Goal: Complete application form

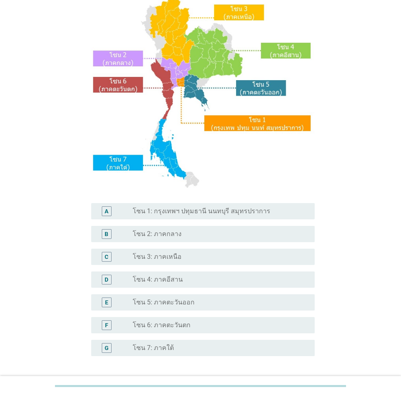
scroll to position [122, 0]
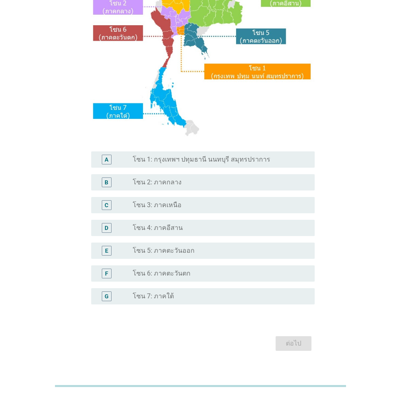
click at [176, 266] on div "radio_button_unchecked โซน 7: ภาคใต้" at bounding box center [217, 296] width 169 height 8
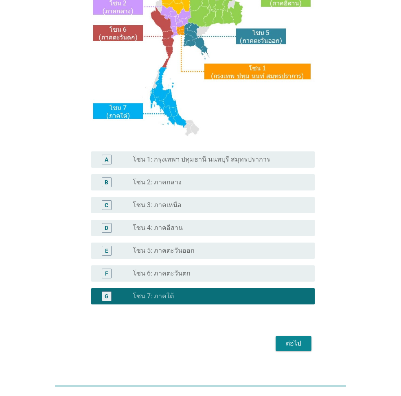
click at [292, 266] on div "ต่อไป" at bounding box center [293, 343] width 23 height 10
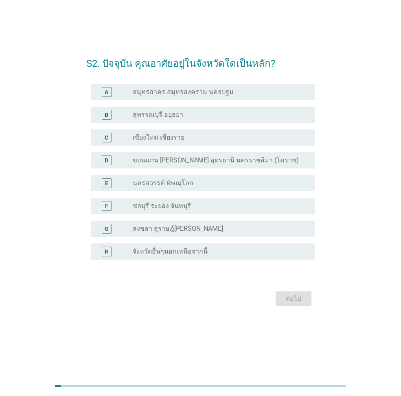
scroll to position [0, 0]
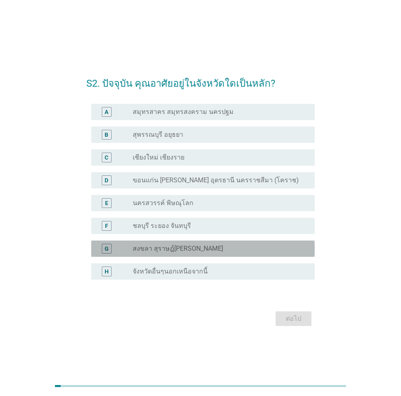
click at [213, 249] on label "สงขลา สุราษฎ์[PERSON_NAME]" at bounding box center [178, 248] width 90 height 8
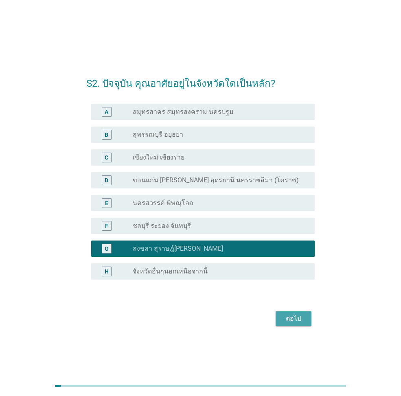
click at [294, 266] on div "ต่อไป" at bounding box center [293, 319] width 23 height 10
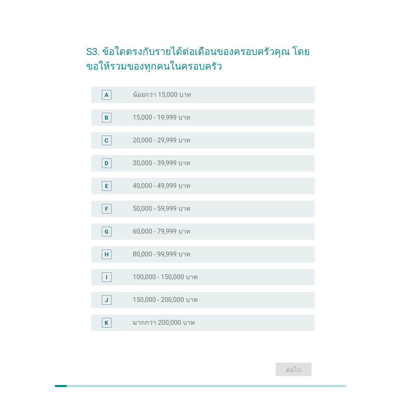
click at [240, 189] on div "radio_button_unchecked 40,000 - 49,999 บาท" at bounding box center [217, 186] width 169 height 8
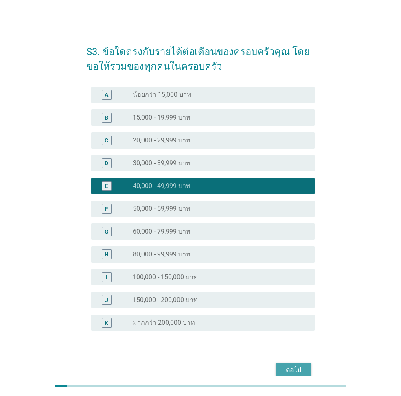
click at [288, 266] on div "ต่อไป" at bounding box center [293, 370] width 23 height 10
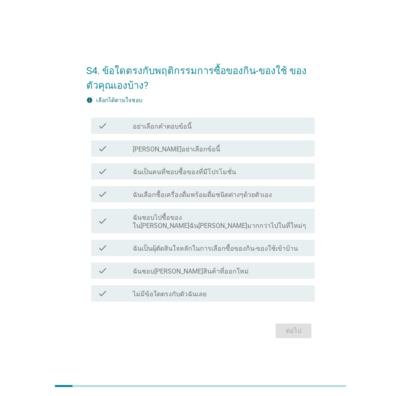
click at [203, 176] on label "ฉันเป็นคนที่ชอบซื้อของที่มีโปรโมชั่น" at bounding box center [184, 172] width 103 height 8
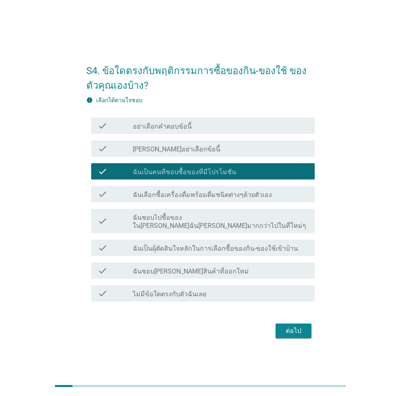
click at [206, 195] on label "ฉันเลือกซื้อเครื่องดื่มพร้อมดื่มชนิดต่างๆด้วยตัวเอง" at bounding box center [202, 195] width 139 height 8
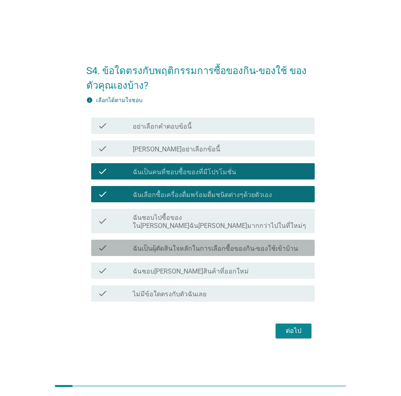
click at [279, 249] on div "check check_box_outline_blank ฉันเป็นผุ้ตัดสินใจหลักในการเลือกซื้อของกิน-ของใช้…" at bounding box center [202, 248] width 223 height 16
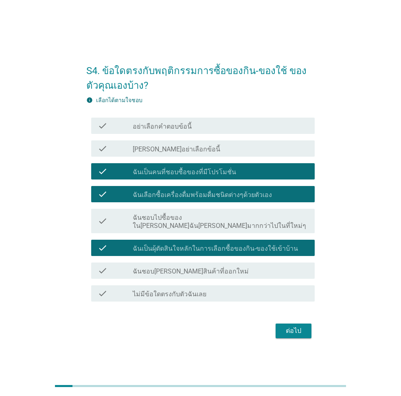
click at [298, 266] on div "ต่อไป" at bounding box center [293, 331] width 23 height 10
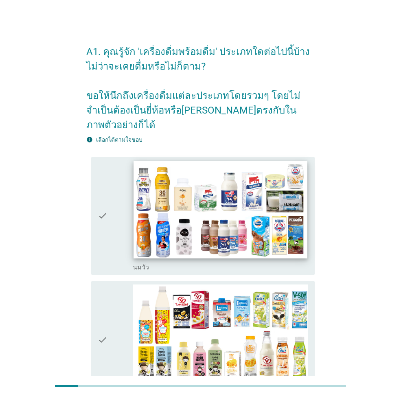
click at [266, 177] on img at bounding box center [219, 210] width 173 height 98
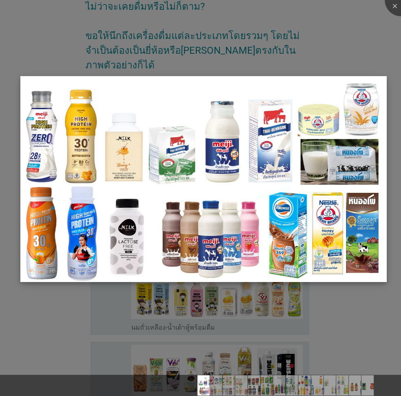
scroll to position [122, 0]
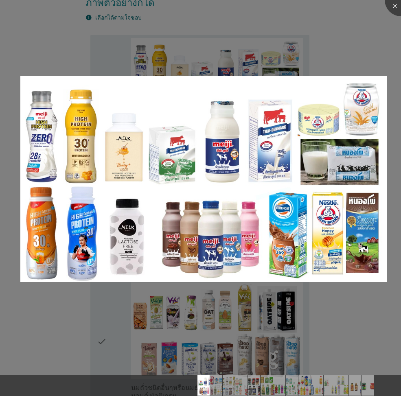
click at [338, 8] on div at bounding box center [200, 198] width 401 height 396
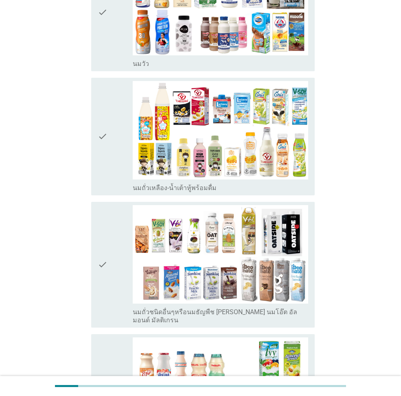
click at [110, 153] on div "check" at bounding box center [115, 136] width 35 height 111
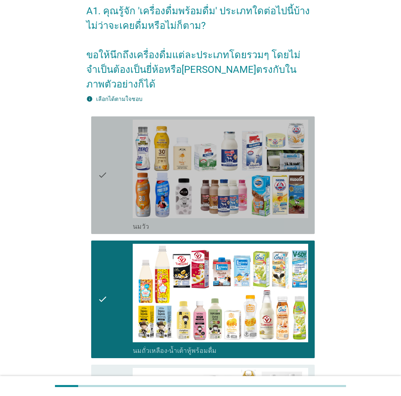
click at [110, 153] on div "check" at bounding box center [115, 175] width 35 height 111
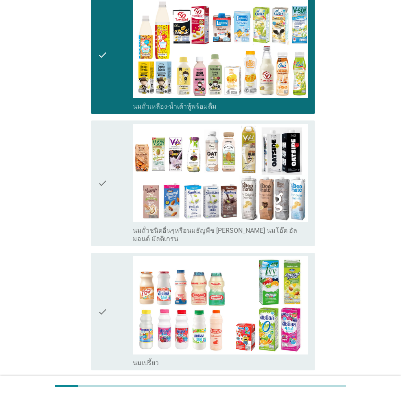
click at [111, 153] on div "check" at bounding box center [115, 183] width 35 height 119
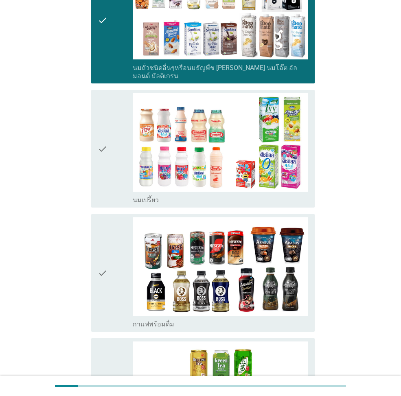
click at [111, 153] on div "check" at bounding box center [115, 148] width 35 height 111
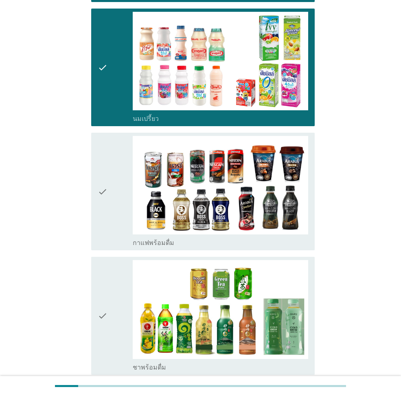
click at [111, 153] on div "check" at bounding box center [115, 191] width 35 height 111
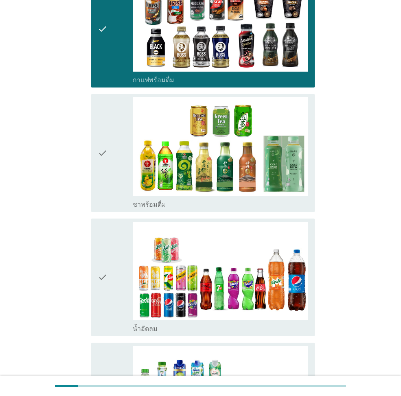
click at [111, 153] on div "check" at bounding box center [115, 152] width 35 height 111
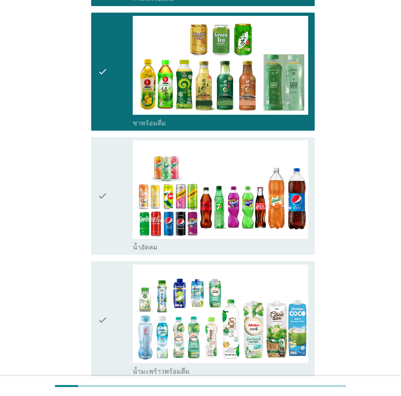
click at [111, 153] on div "check" at bounding box center [115, 195] width 35 height 111
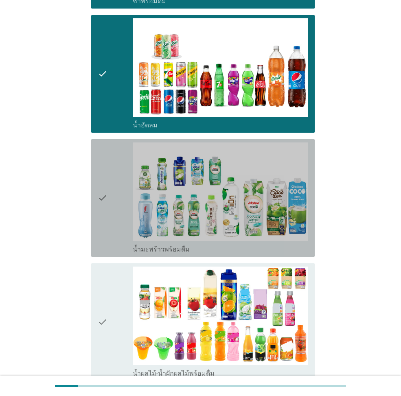
click at [111, 153] on div "check" at bounding box center [115, 197] width 35 height 111
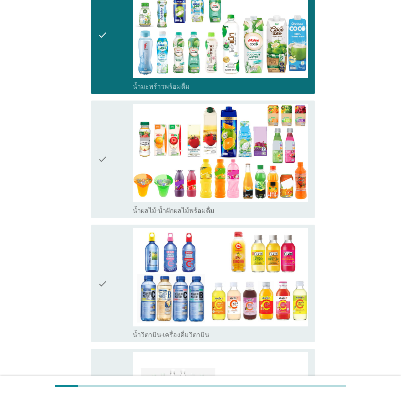
click at [111, 153] on div "check" at bounding box center [115, 159] width 35 height 111
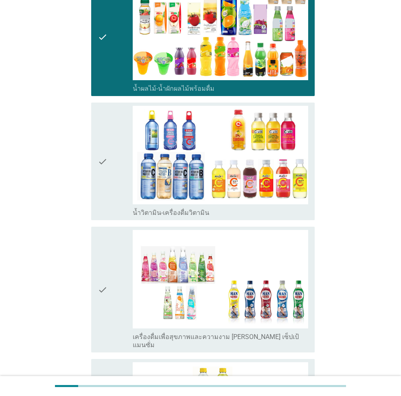
click at [111, 154] on div "check" at bounding box center [115, 161] width 35 height 111
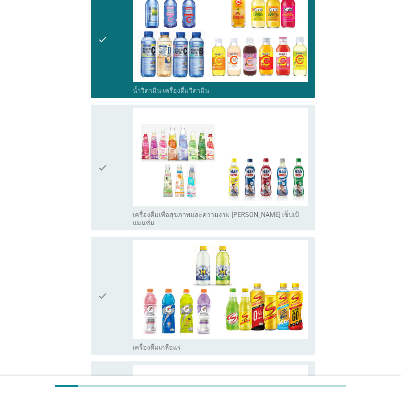
click at [111, 154] on div "check" at bounding box center [115, 167] width 35 height 119
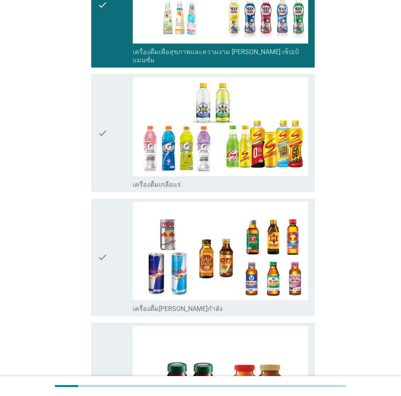
click at [111, 154] on div "check" at bounding box center [115, 132] width 35 height 111
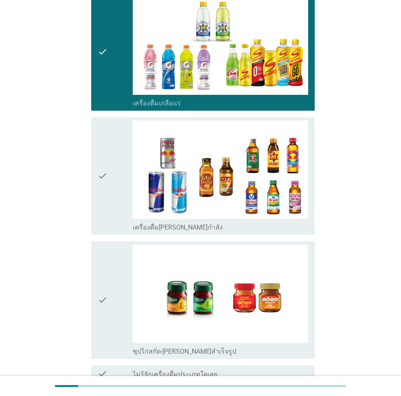
click at [111, 154] on div "check" at bounding box center [115, 175] width 35 height 111
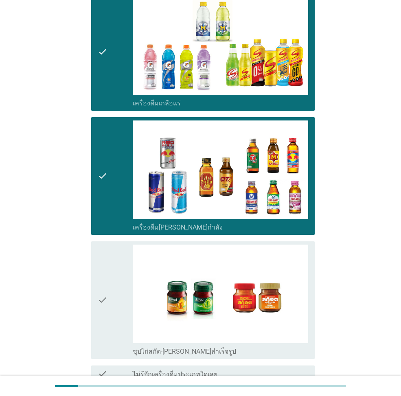
scroll to position [1595, 0]
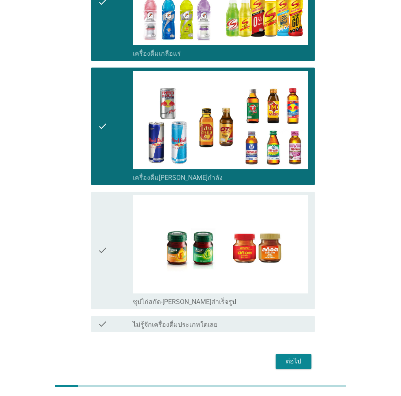
click at [109, 195] on div "check" at bounding box center [115, 250] width 35 height 111
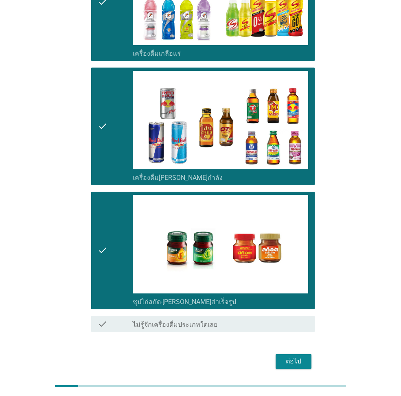
click at [283, 266] on div "ต่อไป" at bounding box center [293, 361] width 23 height 10
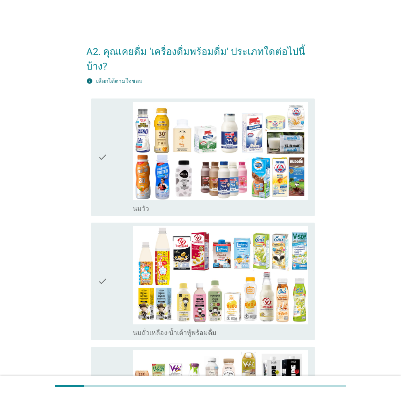
click at [99, 174] on icon "check" at bounding box center [103, 157] width 10 height 111
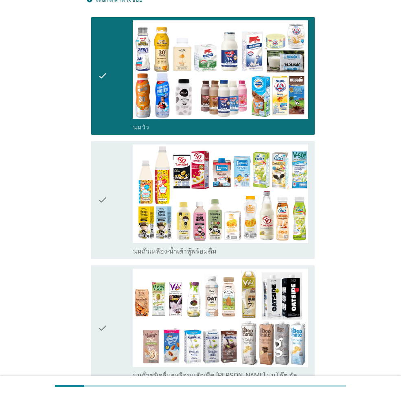
click at [99, 174] on icon "check" at bounding box center [103, 199] width 10 height 111
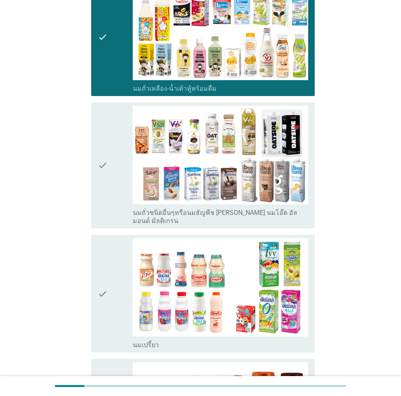
click at [99, 174] on icon "check" at bounding box center [103, 165] width 10 height 119
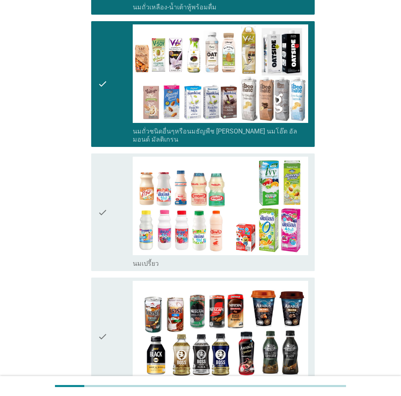
click at [99, 174] on icon "check" at bounding box center [103, 212] width 10 height 111
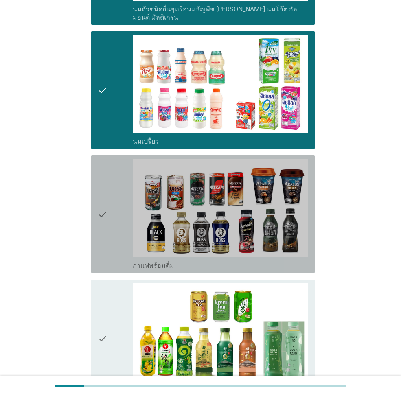
click at [99, 174] on icon "check" at bounding box center [103, 214] width 10 height 111
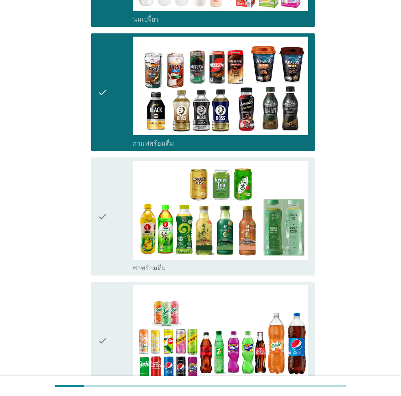
click at [99, 174] on icon "check" at bounding box center [103, 216] width 10 height 111
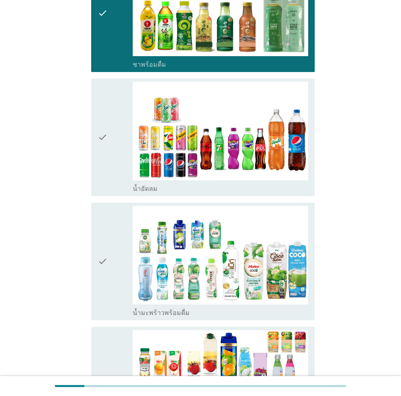
click at [101, 166] on icon "check" at bounding box center [103, 137] width 10 height 111
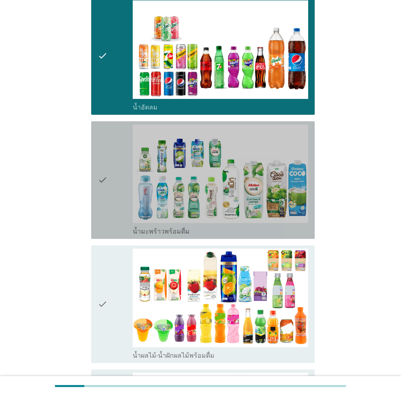
click at [101, 166] on icon "check" at bounding box center [103, 179] width 10 height 111
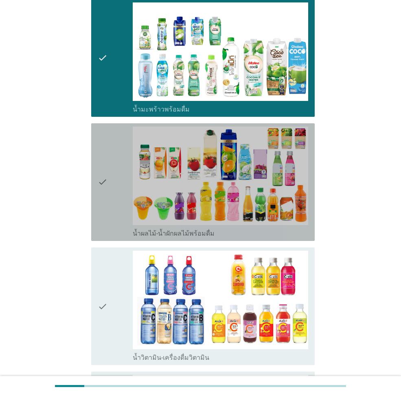
click at [102, 166] on icon "check" at bounding box center [103, 181] width 10 height 111
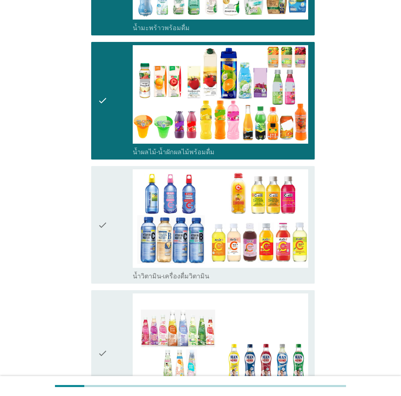
click at [100, 201] on icon "check" at bounding box center [103, 224] width 10 height 111
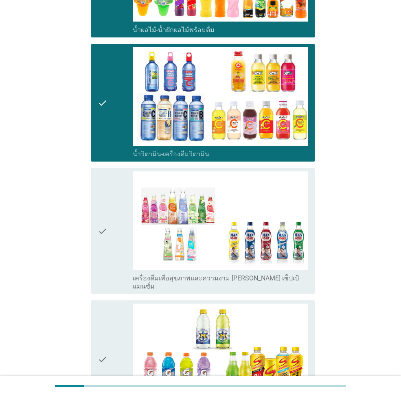
click at [101, 202] on icon "check" at bounding box center [103, 230] width 10 height 119
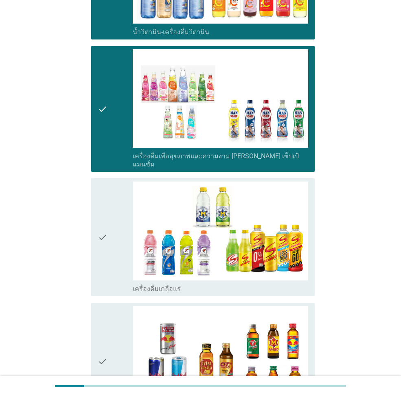
click at [101, 202] on icon "check" at bounding box center [103, 236] width 10 height 111
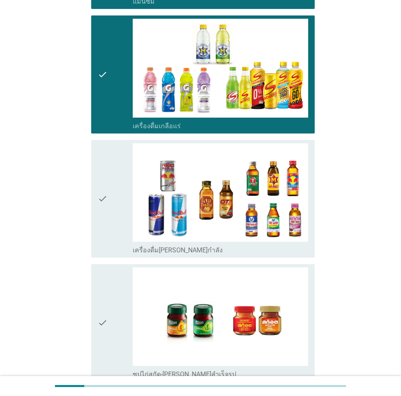
click at [101, 202] on icon "check" at bounding box center [103, 198] width 10 height 111
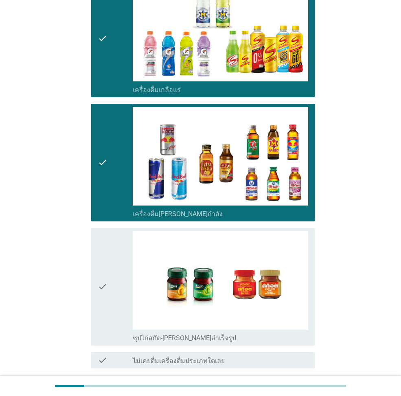
scroll to position [1537, 0]
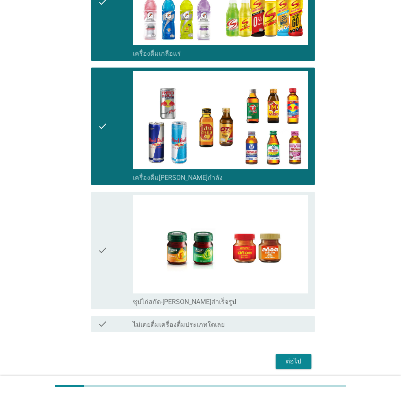
click at [101, 202] on icon "check" at bounding box center [103, 250] width 10 height 111
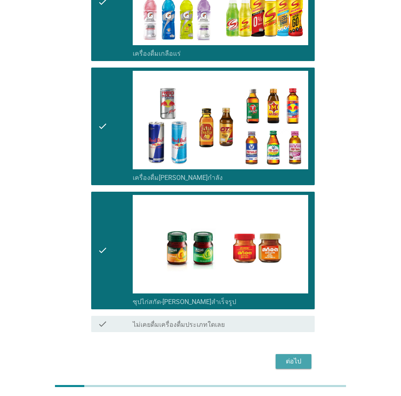
click at [281, 266] on button "ต่อไป" at bounding box center [293, 361] width 36 height 15
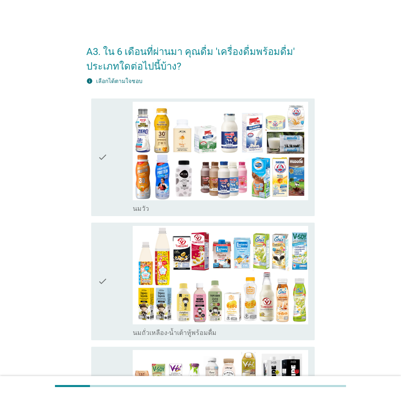
click at [97, 157] on div "check check_box_outline_blank [PERSON_NAME]" at bounding box center [202, 157] width 223 height 118
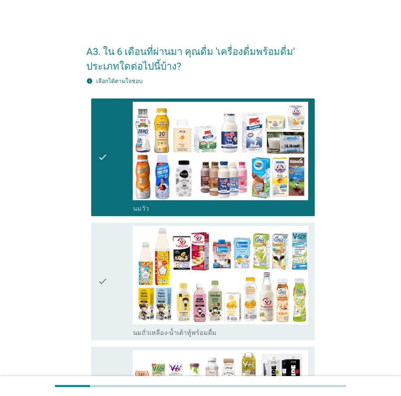
click at [93, 257] on div "check check_box_outline_blank นมถั่วเหลือง-น้ำเต้าหู้พร้อมดื่ม" at bounding box center [202, 281] width 223 height 118
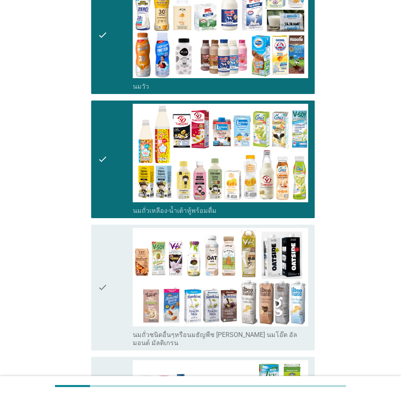
scroll to position [163, 0]
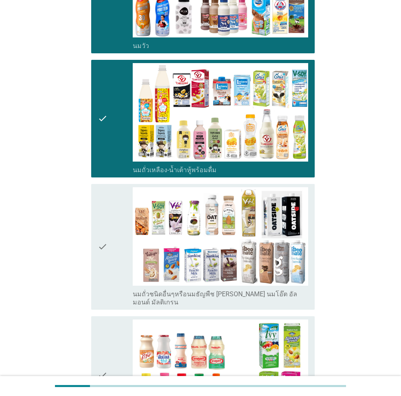
click at [108, 254] on div "check" at bounding box center [115, 246] width 35 height 119
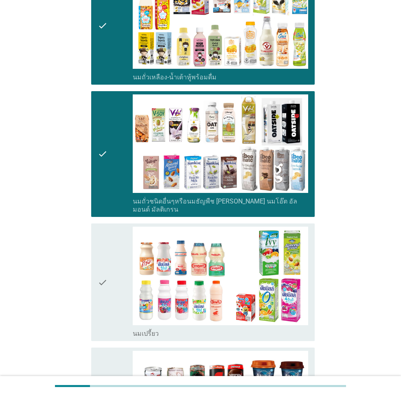
scroll to position [325, 0]
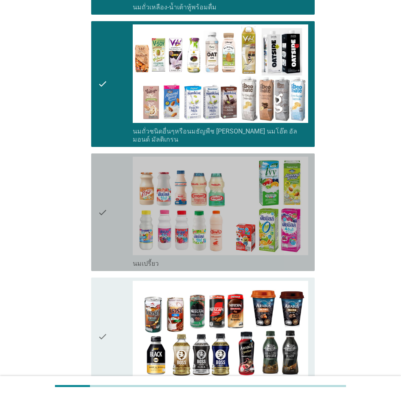
click at [104, 229] on icon "check" at bounding box center [103, 212] width 10 height 111
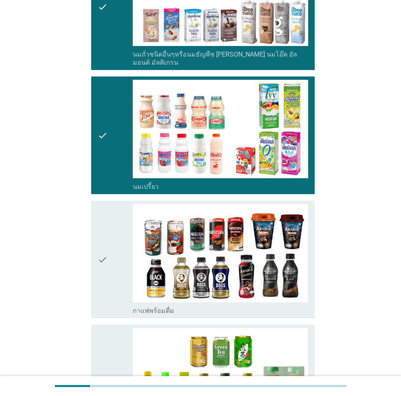
scroll to position [407, 0]
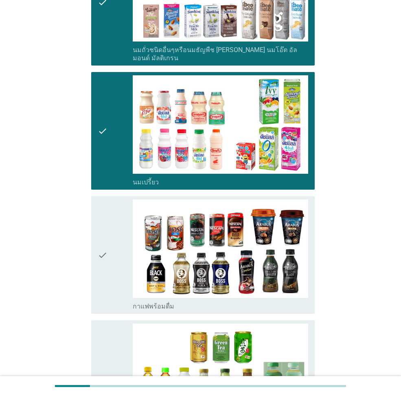
click at [104, 229] on icon "check" at bounding box center [103, 254] width 10 height 111
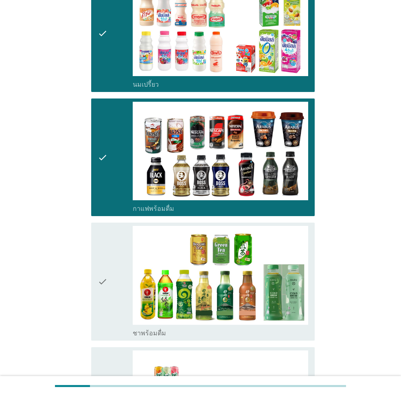
scroll to position [529, 0]
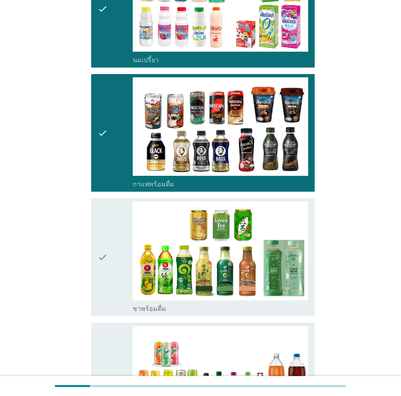
click at [104, 229] on icon "check" at bounding box center [103, 256] width 10 height 111
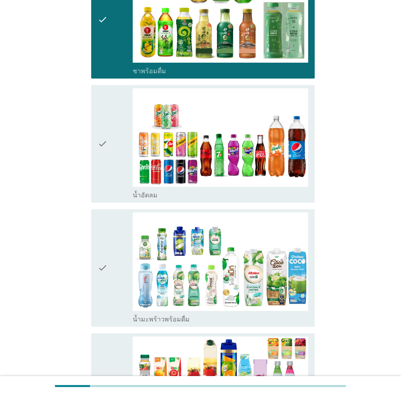
scroll to position [773, 0]
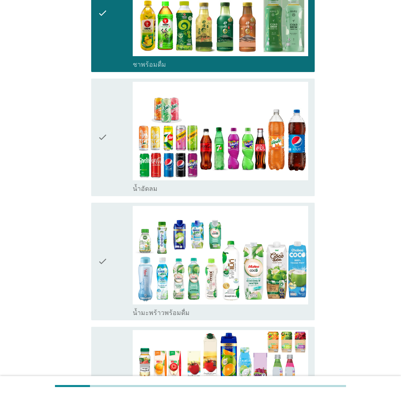
click at [100, 172] on icon "check" at bounding box center [103, 137] width 10 height 111
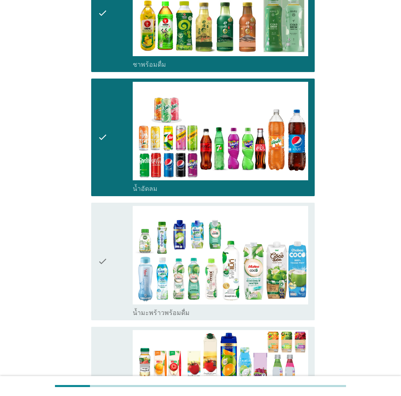
click at [106, 244] on icon "check" at bounding box center [103, 261] width 10 height 111
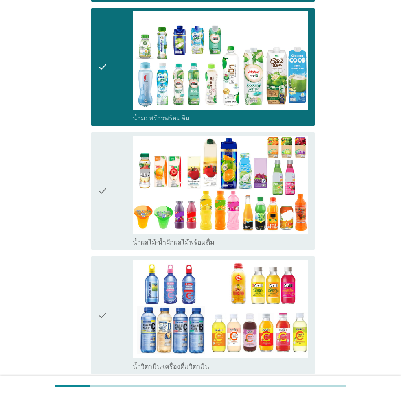
scroll to position [1017, 0]
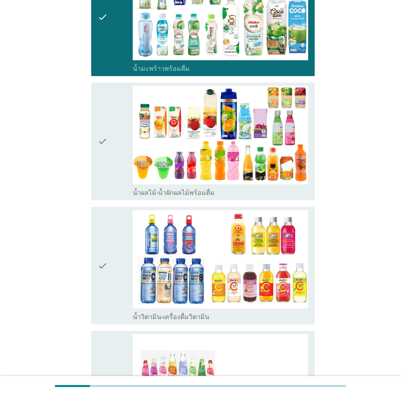
click at [109, 163] on div "check" at bounding box center [115, 141] width 35 height 111
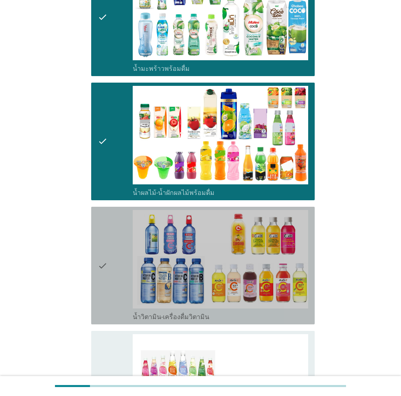
click at [107, 251] on icon "check" at bounding box center [103, 265] width 10 height 111
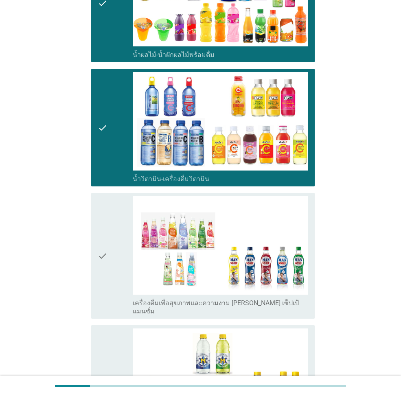
scroll to position [1180, 0]
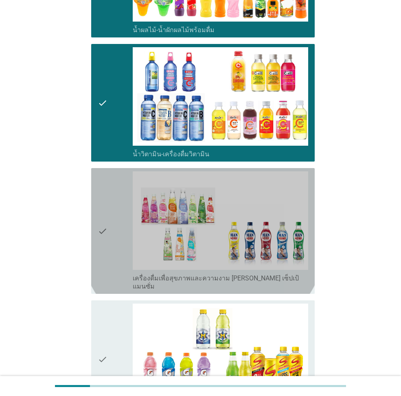
click at [106, 249] on icon "check" at bounding box center [103, 230] width 10 height 119
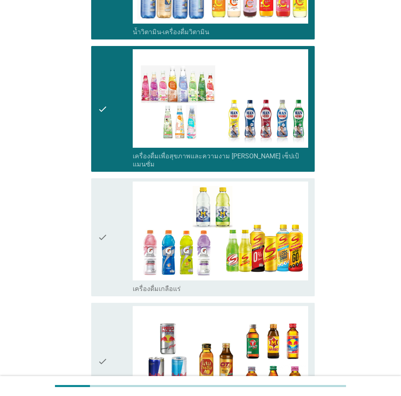
click at [106, 249] on icon "check" at bounding box center [103, 236] width 10 height 111
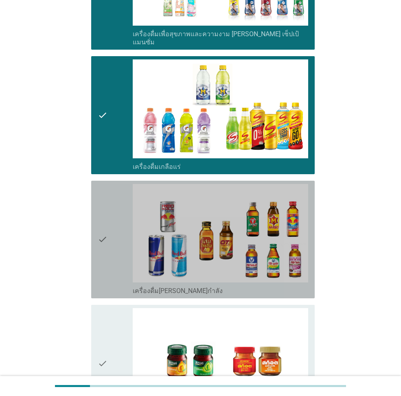
click at [106, 249] on icon "check" at bounding box center [103, 239] width 10 height 111
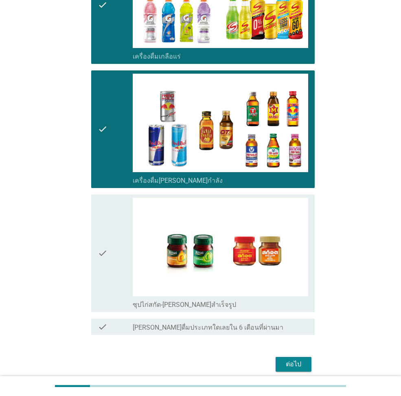
scroll to position [1546, 0]
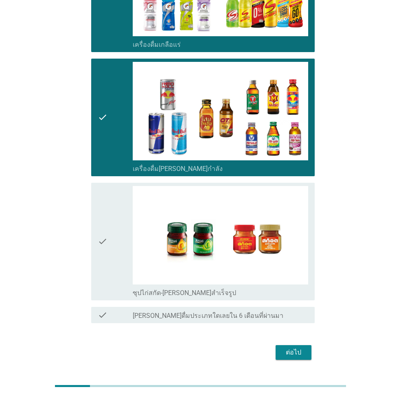
click at [106, 249] on icon "check" at bounding box center [103, 241] width 10 height 111
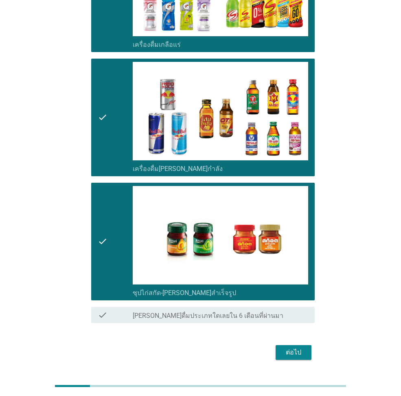
click at [288, 266] on div "ต่อไป" at bounding box center [200, 352] width 228 height 20
click at [290, 266] on div "ต่อไป" at bounding box center [293, 352] width 23 height 10
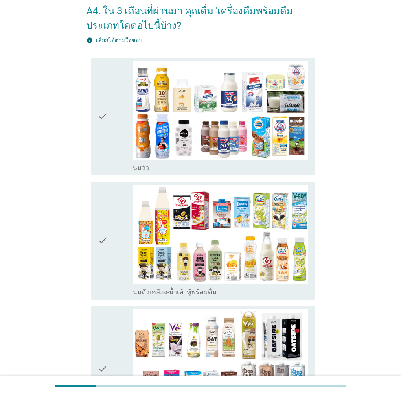
click at [99, 146] on icon "check" at bounding box center [103, 116] width 10 height 111
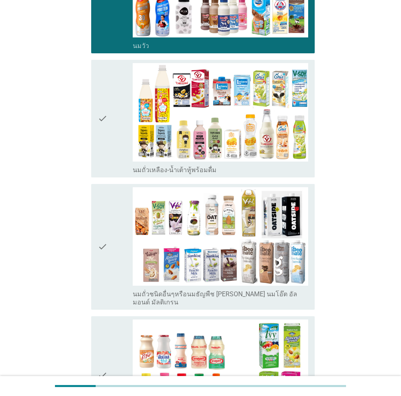
click at [99, 146] on icon "check" at bounding box center [103, 118] width 10 height 111
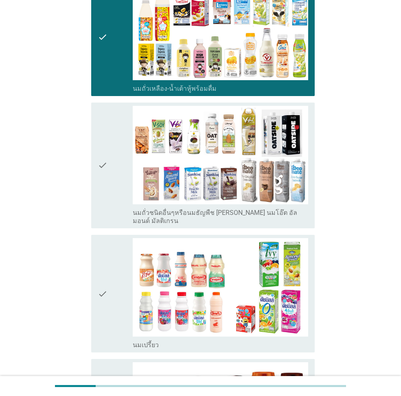
click at [99, 146] on icon "check" at bounding box center [103, 165] width 10 height 119
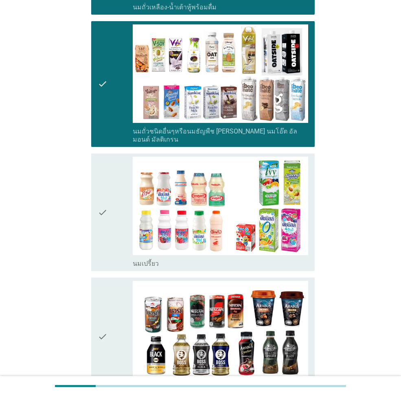
click at [103, 157] on icon "check" at bounding box center [103, 212] width 10 height 111
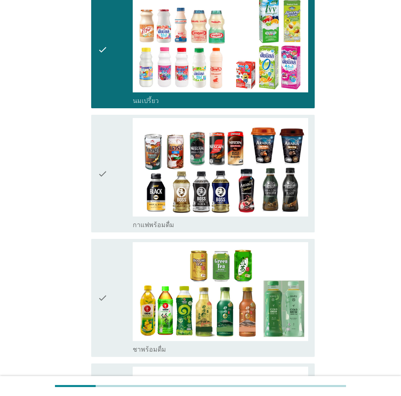
click at [105, 150] on icon "check" at bounding box center [103, 173] width 10 height 111
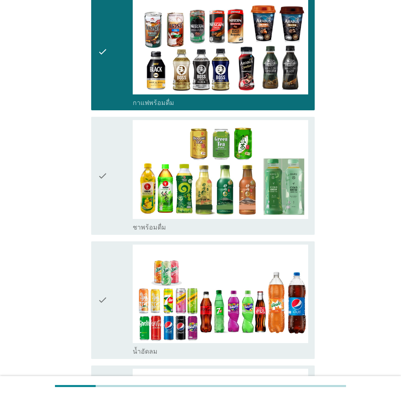
click at [106, 150] on icon "check" at bounding box center [103, 175] width 10 height 111
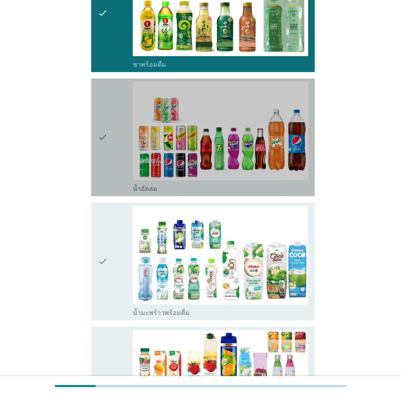
click at [106, 150] on icon "check" at bounding box center [103, 137] width 10 height 111
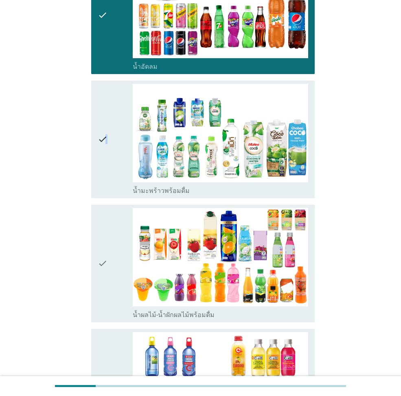
click at [107, 150] on icon "check" at bounding box center [103, 139] width 10 height 111
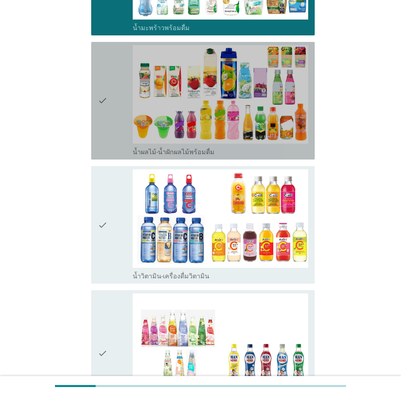
click at [107, 150] on div "check check_box_outline_blank น้ำผลไม้-น้ำผักผลไม้พร้อมดื่ม" at bounding box center [202, 101] width 223 height 118
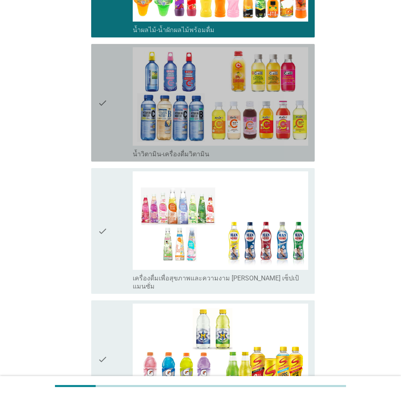
click at [107, 150] on div "check check_box_outline_blank น้ำวิตามิน-เครื่องดื่มวิตามิน" at bounding box center [202, 103] width 223 height 118
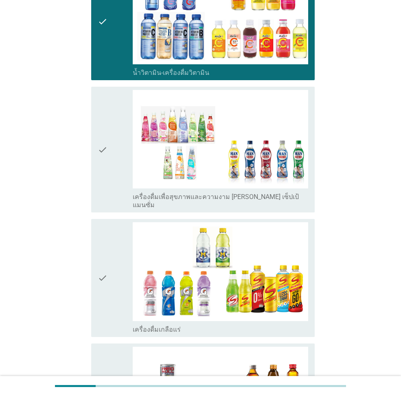
click at [107, 150] on icon "check" at bounding box center [103, 149] width 10 height 119
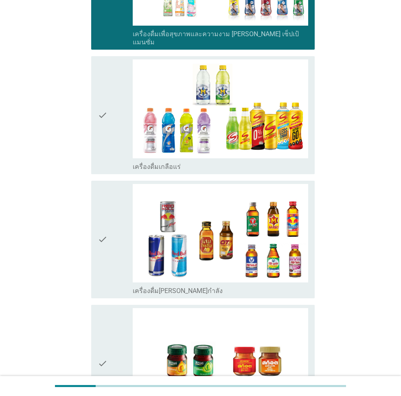
click at [107, 150] on icon "check" at bounding box center [103, 114] width 10 height 111
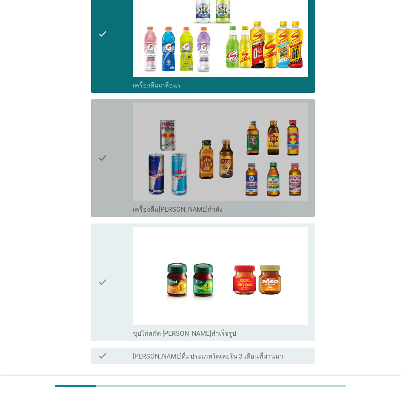
click at [107, 150] on icon "check" at bounding box center [103, 157] width 10 height 111
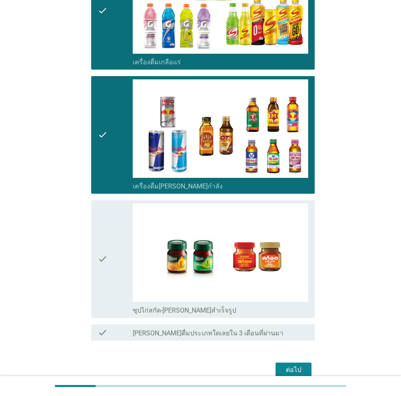
scroll to position [1551, 0]
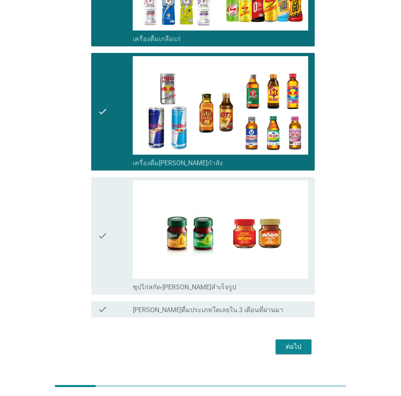
click at [110, 194] on div "check" at bounding box center [115, 235] width 35 height 111
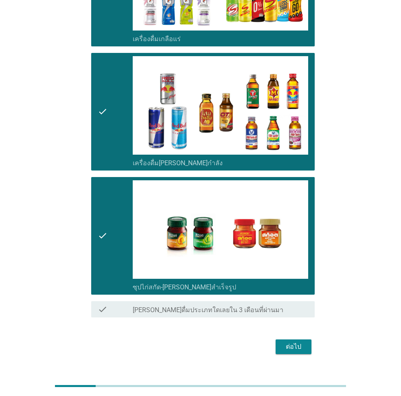
click at [294, 266] on div "ต่อไป" at bounding box center [293, 347] width 23 height 10
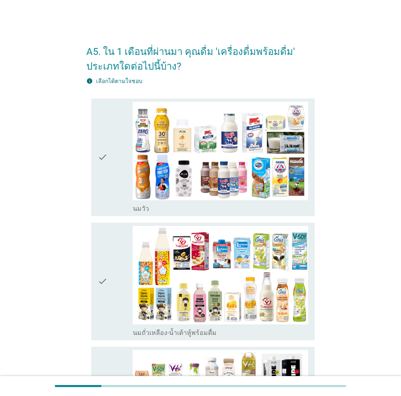
click at [104, 266] on icon "check" at bounding box center [103, 281] width 10 height 111
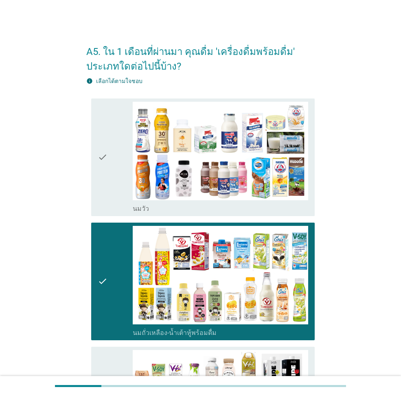
click at [102, 181] on icon "check" at bounding box center [103, 157] width 10 height 111
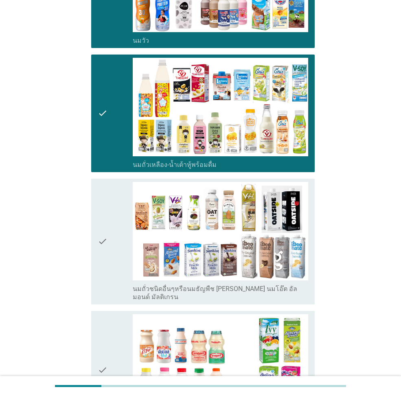
scroll to position [203, 0]
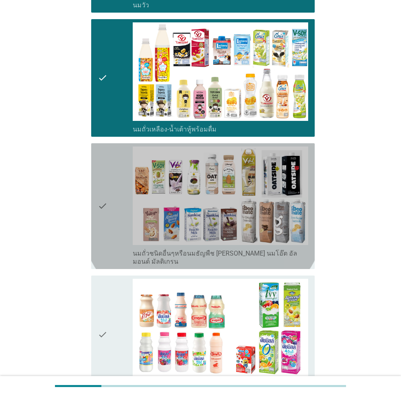
click at [93, 217] on div "check check_box_outline_blank นมถั่วชนิดอื่นๆหรือนมธัญพืช [PERSON_NAME] นมโอ๊ต …" at bounding box center [202, 206] width 223 height 126
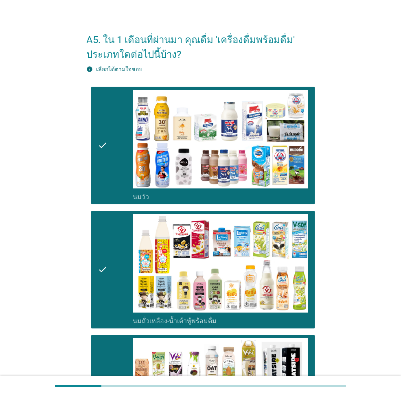
scroll to position [0, 0]
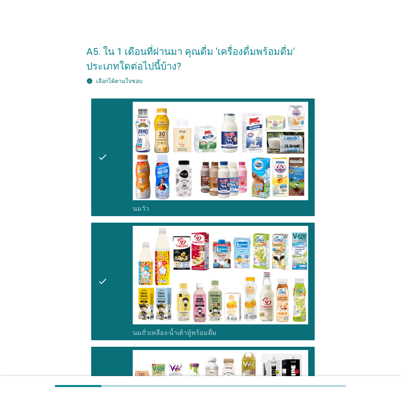
click at [110, 168] on div "check" at bounding box center [115, 157] width 35 height 111
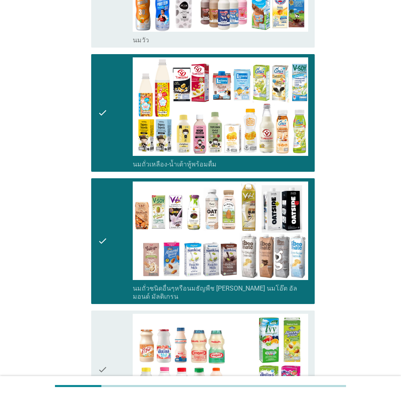
scroll to position [244, 0]
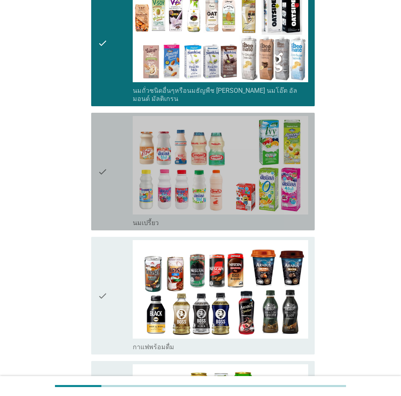
click at [105, 171] on icon "check" at bounding box center [103, 171] width 10 height 111
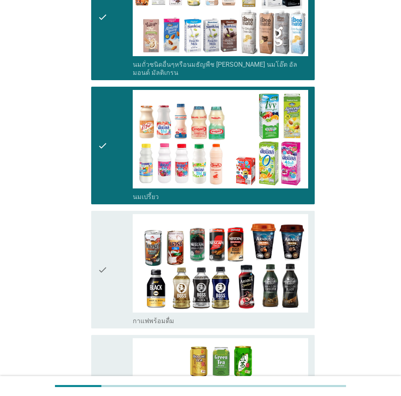
scroll to position [407, 0]
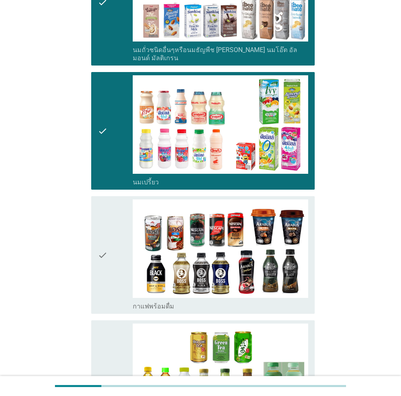
click at [107, 193] on div "check check_box_outline_blank กาแฟพร้อมดื่ม" at bounding box center [200, 255] width 228 height 124
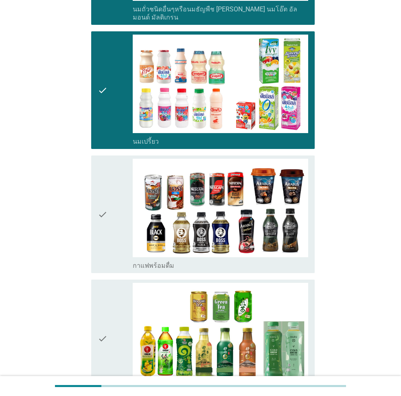
click at [106, 191] on icon "check" at bounding box center [103, 214] width 10 height 111
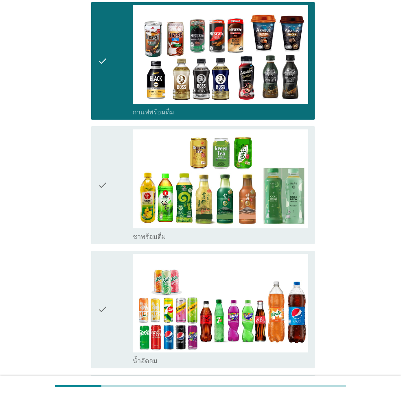
scroll to position [651, 0]
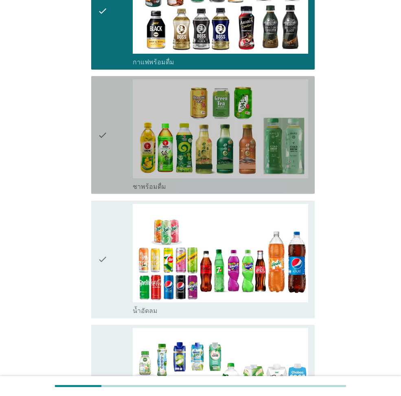
click at [103, 162] on icon "check" at bounding box center [103, 134] width 10 height 111
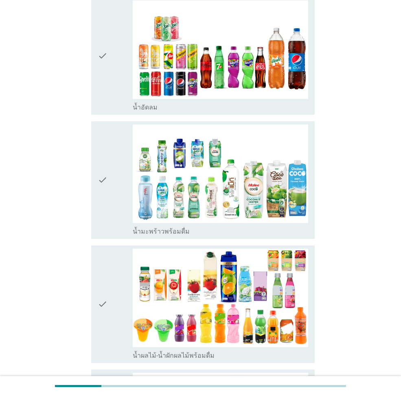
click at [107, 97] on icon "check" at bounding box center [103, 55] width 10 height 111
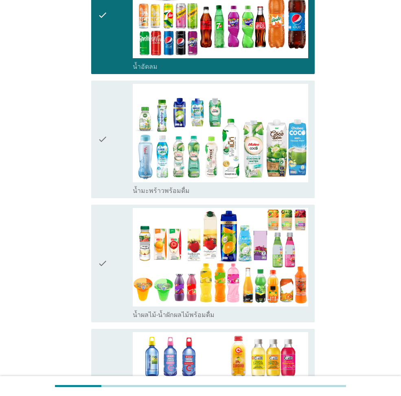
click at [102, 113] on icon "check" at bounding box center [103, 139] width 10 height 111
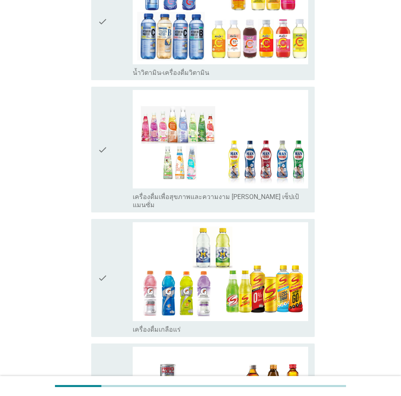
click at [100, 152] on icon "check" at bounding box center [103, 149] width 10 height 119
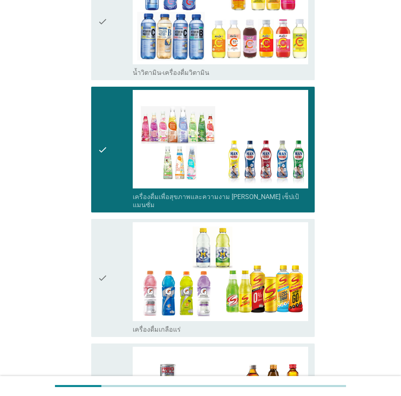
scroll to position [1383, 0]
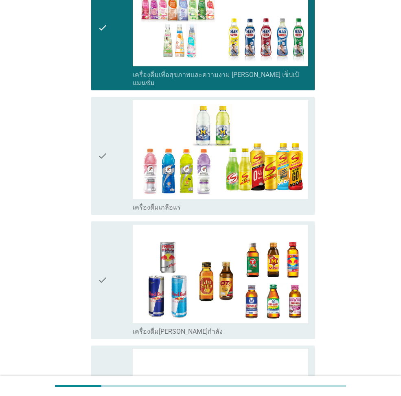
click at [107, 140] on icon "check" at bounding box center [103, 155] width 10 height 111
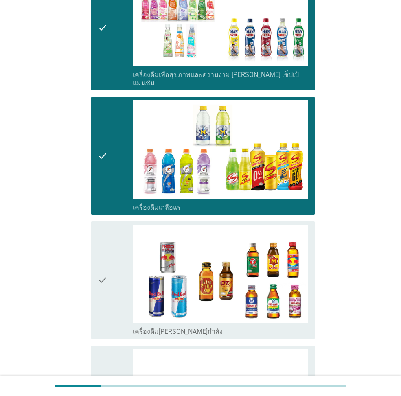
scroll to position [1505, 0]
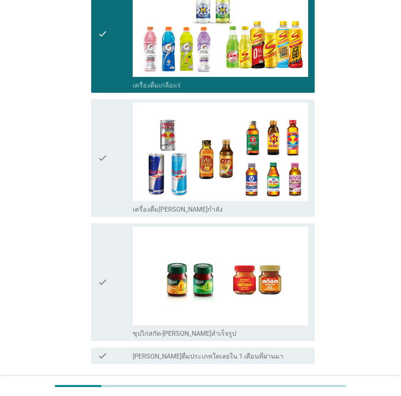
click at [107, 140] on icon "check" at bounding box center [103, 157] width 10 height 111
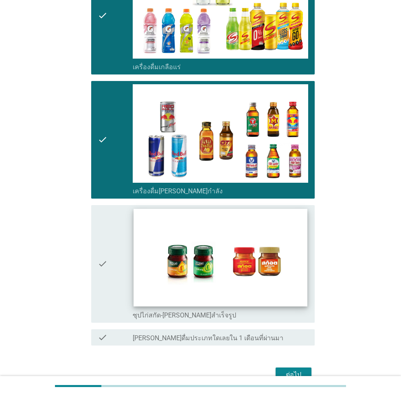
scroll to position [1551, 0]
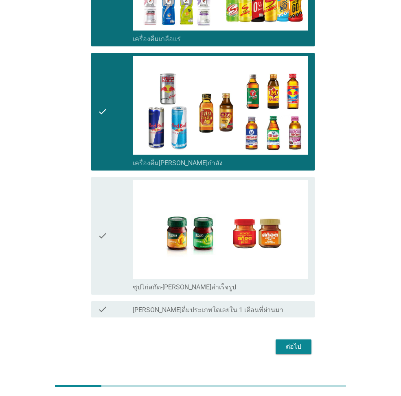
click at [289, 266] on div "ต่อไป" at bounding box center [293, 347] width 23 height 10
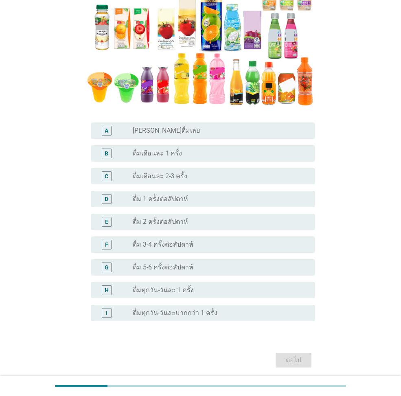
scroll to position [163, 0]
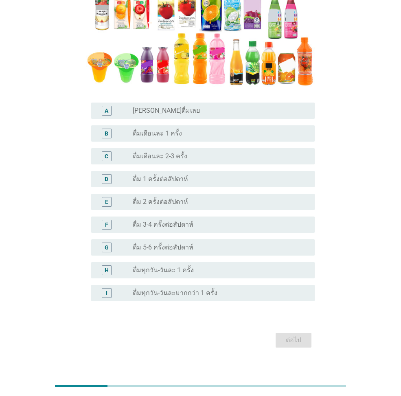
click at [290, 231] on div "F radio_button_unchecked ดื่ม 3-4 ครั้งต่อสัปดาห์" at bounding box center [202, 224] width 223 height 16
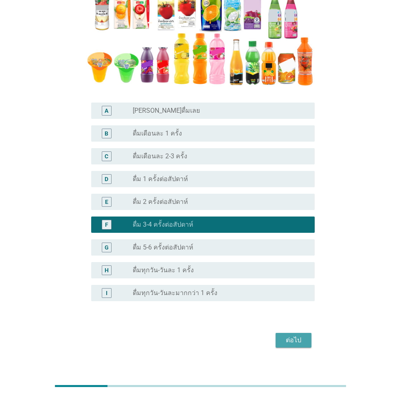
click at [279, 266] on button "ต่อไป" at bounding box center [293, 340] width 36 height 15
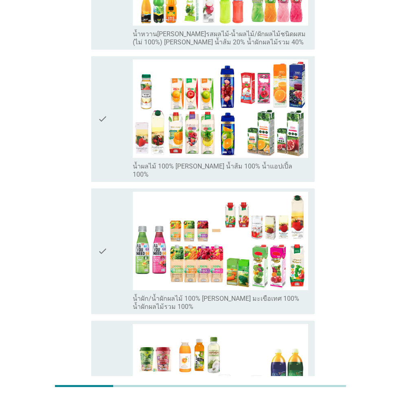
scroll to position [244, 0]
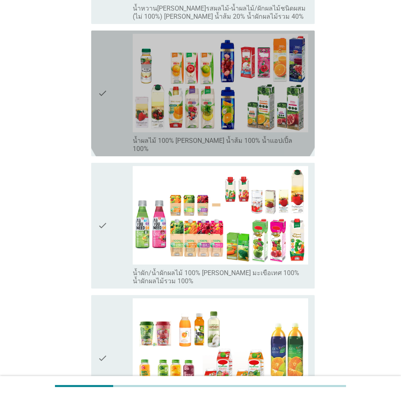
click at [105, 93] on icon "check" at bounding box center [103, 93] width 10 height 119
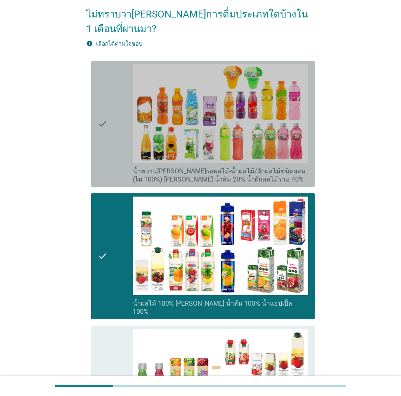
click at [105, 93] on icon "check" at bounding box center [103, 123] width 10 height 119
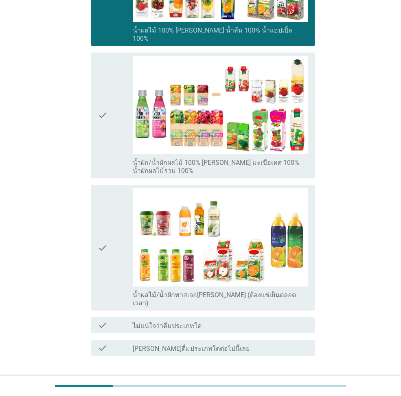
scroll to position [379, 0]
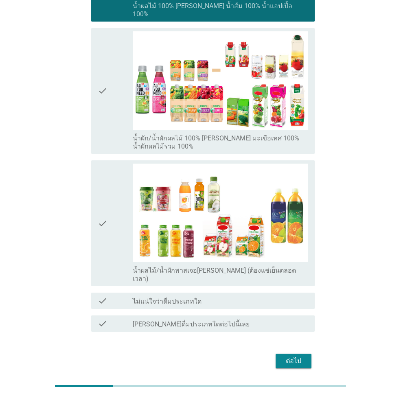
click at [291, 266] on div "ต่อไป" at bounding box center [293, 361] width 23 height 10
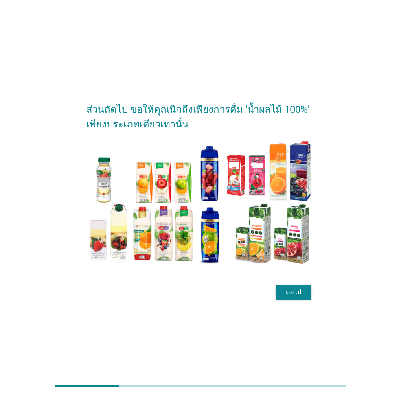
click at [299, 266] on div "ต่อไป" at bounding box center [293, 292] width 23 height 10
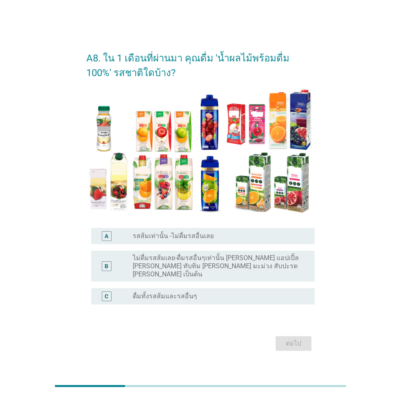
click at [272, 266] on div "radio_button_unchecked ดื่มทั้งรสส้มและรสอื่นๆ" at bounding box center [217, 296] width 169 height 8
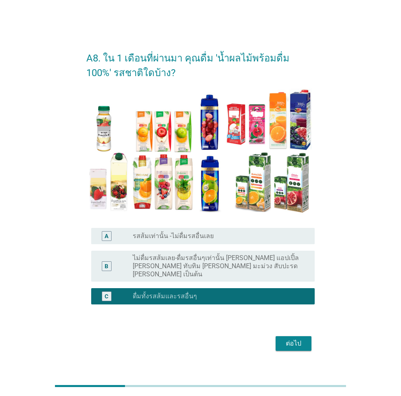
click at [299, 266] on div "ต่อไป" at bounding box center [293, 343] width 23 height 10
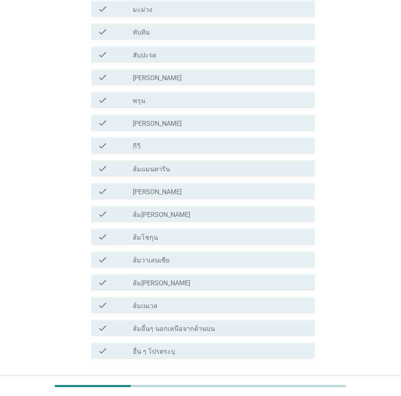
scroll to position [447, 0]
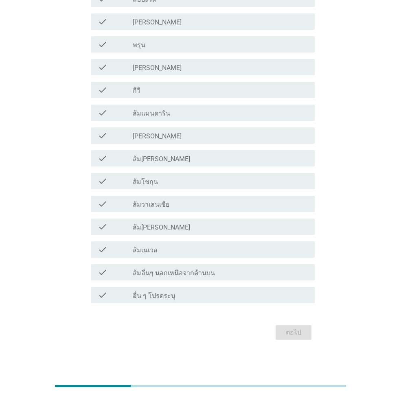
click at [188, 137] on div "check_box_outline_blank [PERSON_NAME]" at bounding box center [220, 136] width 175 height 10
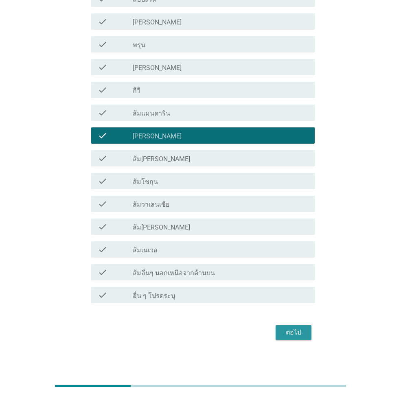
click at [295, 266] on div "ต่อไป" at bounding box center [293, 332] width 23 height 10
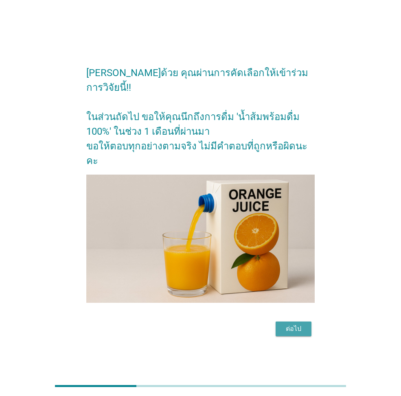
click at [294, 266] on div "ต่อไป" at bounding box center [293, 329] width 23 height 10
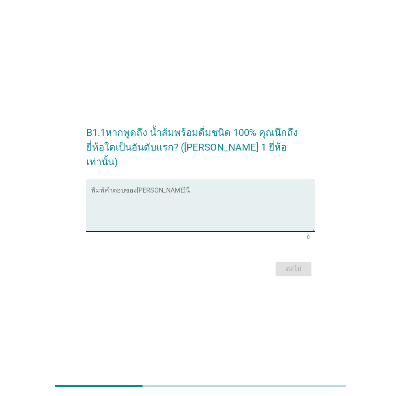
click at [226, 202] on textarea "พิมพ์คำตอบของคุณ ที่นี่" at bounding box center [202, 210] width 223 height 43
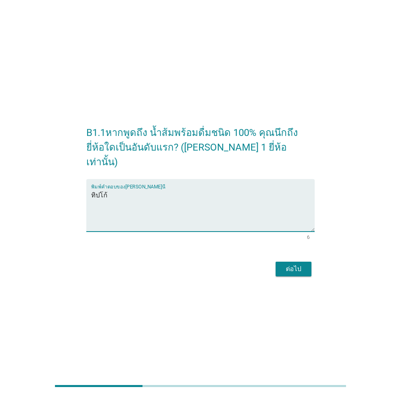
type textarea "ทิปโก้"
click at [296, 264] on div "ต่อไป" at bounding box center [293, 269] width 23 height 10
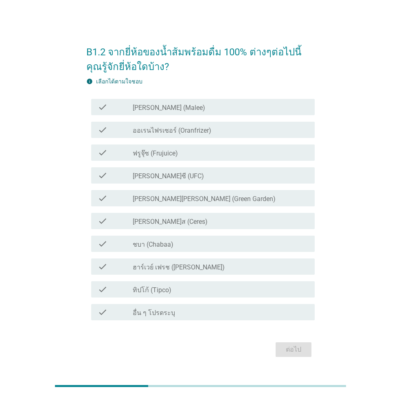
click at [234, 109] on div "check_box_outline_blank [PERSON_NAME] (Malee)" at bounding box center [220, 107] width 175 height 10
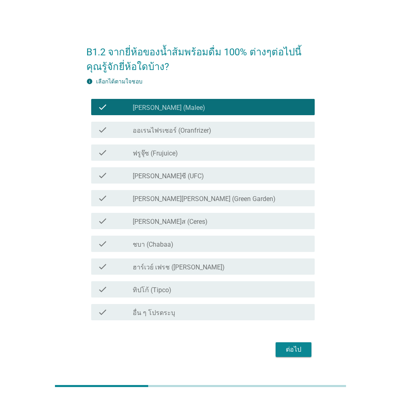
click at [198, 242] on div "check_box_outline_blank ชบา (Chabaa)" at bounding box center [220, 244] width 175 height 10
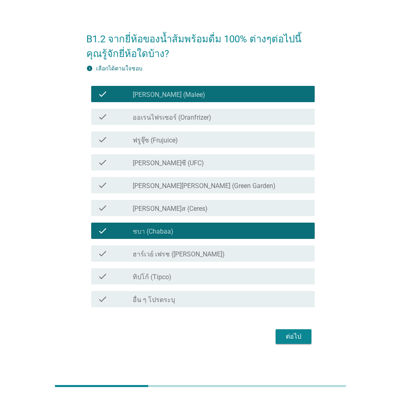
scroll to position [20, 0]
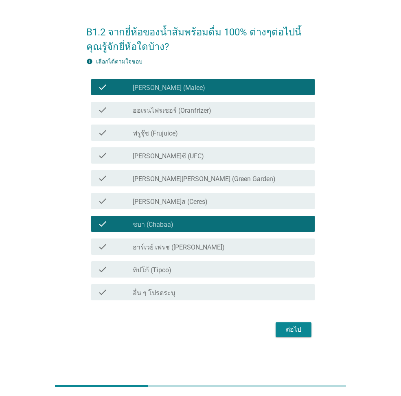
drag, startPoint x: 221, startPoint y: 262, endPoint x: 247, endPoint y: 290, distance: 38.0
click at [221, 263] on div "check check_box_outline_blank ทิปโก้ (Tipco)" at bounding box center [202, 269] width 223 height 16
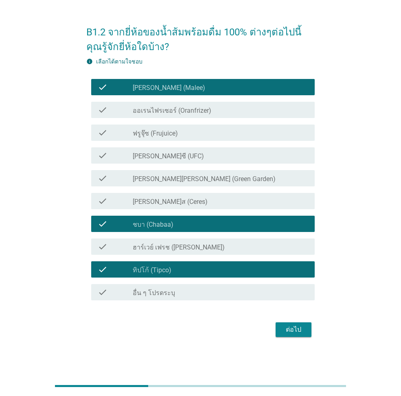
click at [286, 266] on div "ต่อไป" at bounding box center [293, 330] width 23 height 10
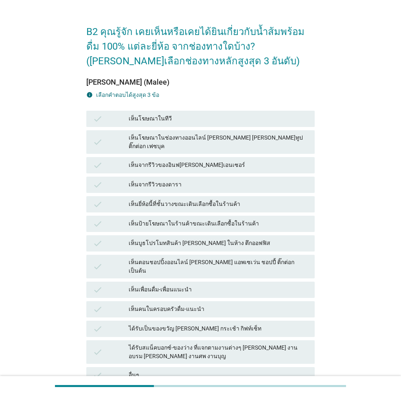
scroll to position [0, 0]
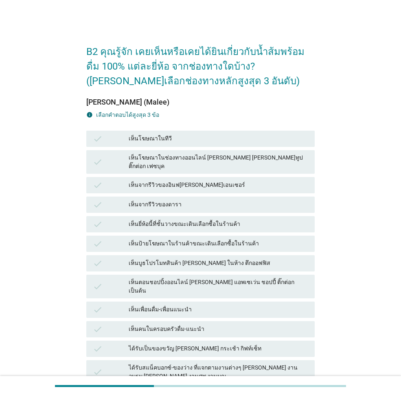
click at [207, 139] on div "เห็นโฆษณาในทีวี" at bounding box center [218, 139] width 179 height 10
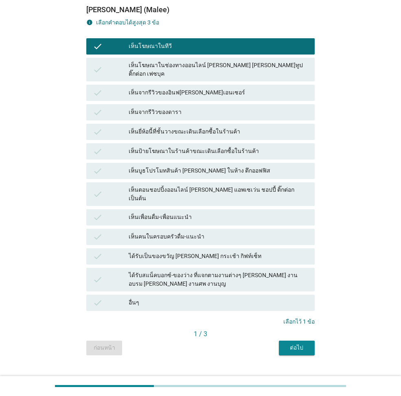
scroll to position [93, 0]
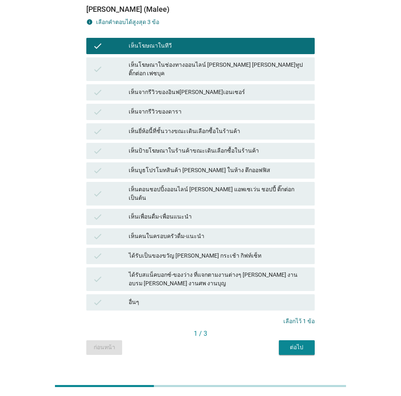
click at [302, 266] on div "ต่อไป" at bounding box center [296, 347] width 23 height 9
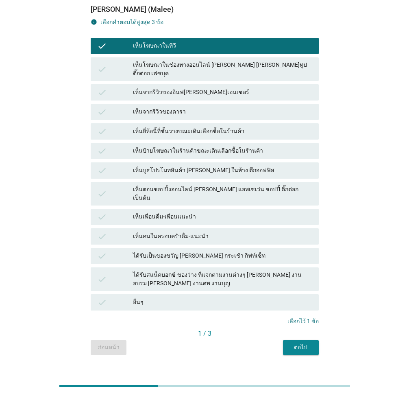
scroll to position [0, 0]
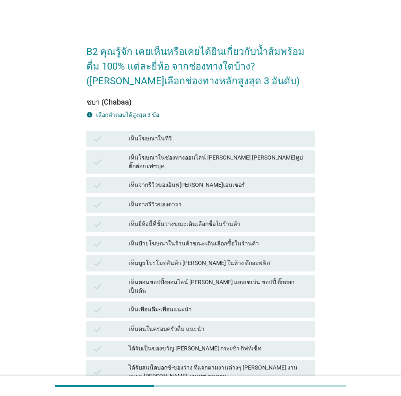
click at [223, 141] on div "เห็นโฆษณาในทีวี" at bounding box center [218, 139] width 179 height 10
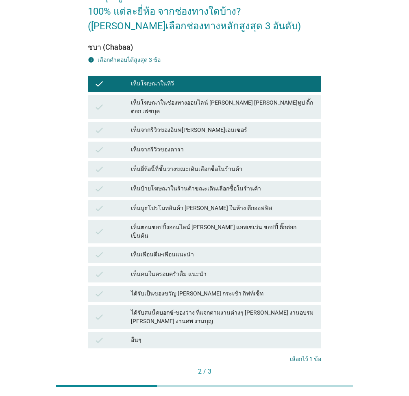
scroll to position [41, 0]
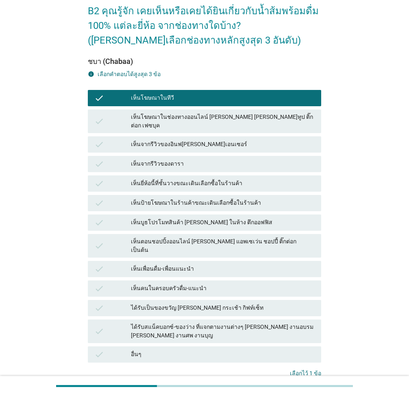
click at [187, 140] on div "เห็นจากรีวิวของอินฟ[PERSON_NAME]เอนเซอร์" at bounding box center [223, 145] width 184 height 10
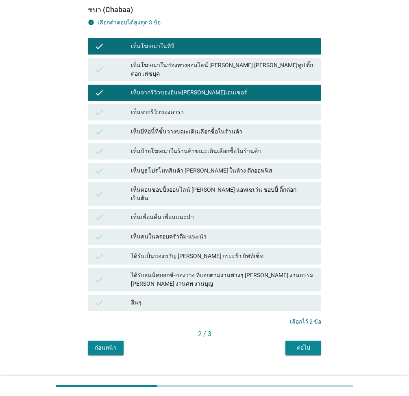
scroll to position [93, 0]
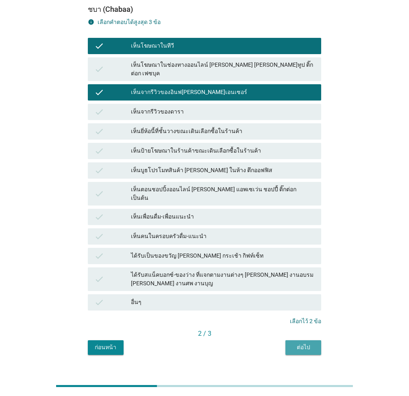
click at [303, 266] on div "ต่อไป" at bounding box center [303, 347] width 23 height 9
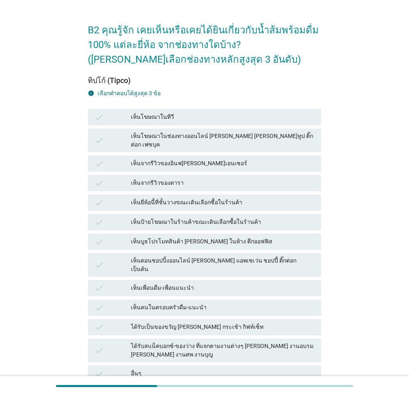
scroll to position [41, 0]
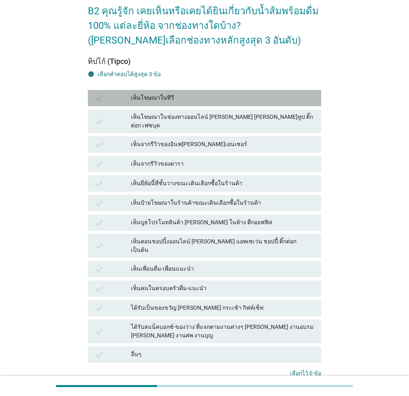
click at [197, 102] on div "เห็นโฆษณาในทีวี" at bounding box center [223, 98] width 184 height 10
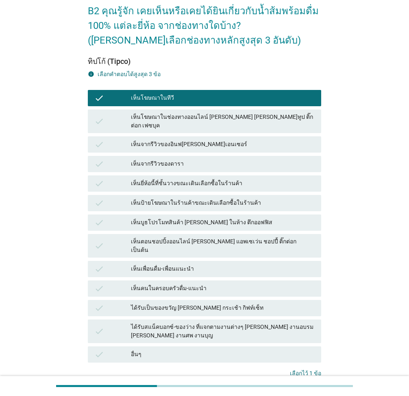
click at [203, 116] on div "เห็นโฆษณาในช่องทางออนไลน์ [PERSON_NAME] [PERSON_NAME]ทูป ติ๊กต่อก เฟซบุค" at bounding box center [223, 121] width 184 height 17
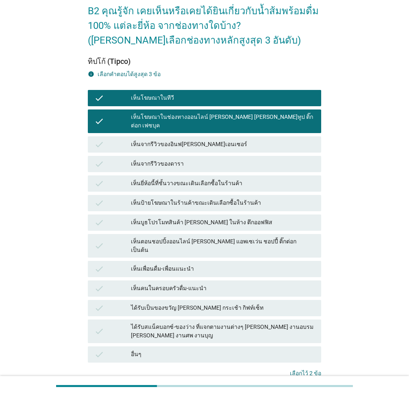
scroll to position [93, 0]
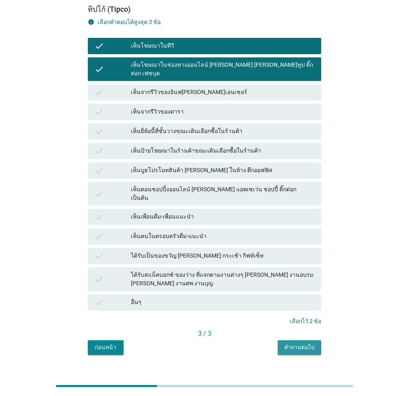
click at [300, 266] on button "คำถามต่อไป" at bounding box center [300, 347] width 44 height 15
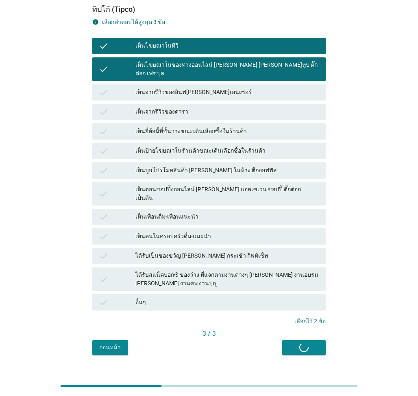
scroll to position [0, 0]
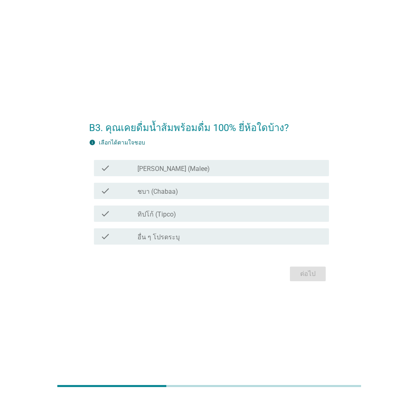
click at [178, 212] on div "check_box_outline_blank ทิปโก้ (Tipco)" at bounding box center [229, 214] width 185 height 10
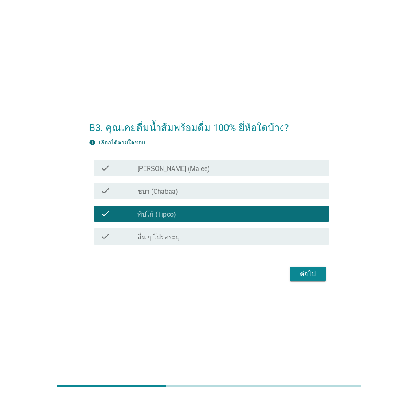
click at [304, 266] on div "ต่อไป" at bounding box center [308, 274] width 23 height 10
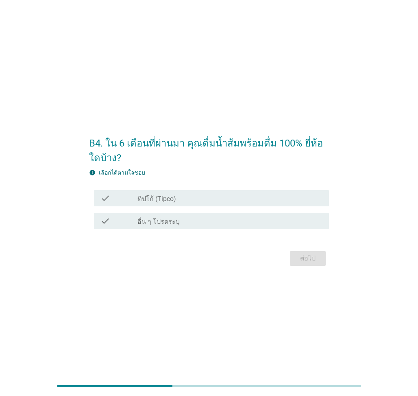
click at [201, 205] on div "check check_box ทิปโก้ (Tipco)" at bounding box center [211, 198] width 235 height 16
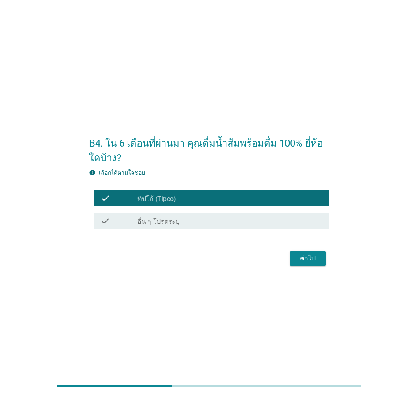
click at [305, 255] on div "ต่อไป" at bounding box center [308, 258] width 23 height 10
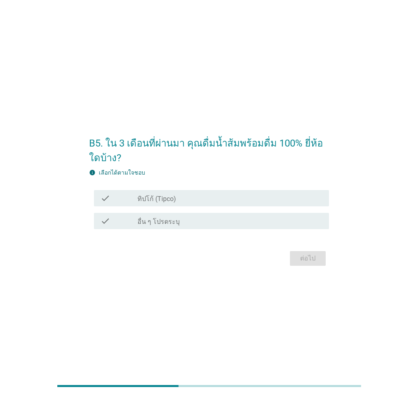
click at [283, 191] on div "check check_box ทิปโก้ (Tipco)" at bounding box center [211, 198] width 235 height 16
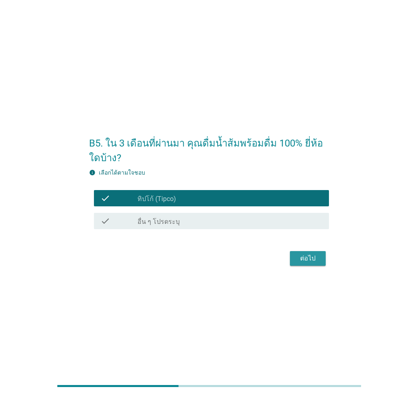
click at [303, 258] on div "ต่อไป" at bounding box center [308, 258] width 23 height 10
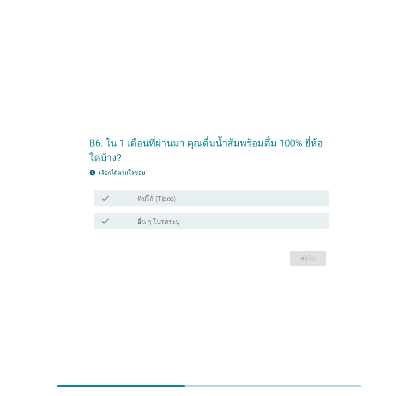
click at [279, 197] on div "check_box ทิปโก้ (Tipco)" at bounding box center [229, 198] width 185 height 10
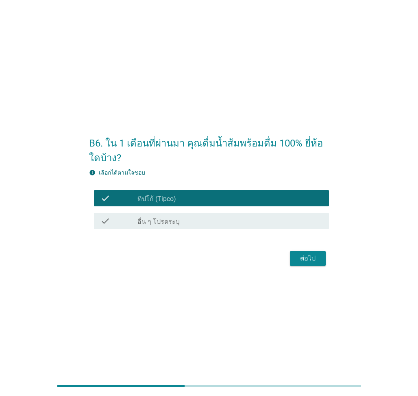
click at [295, 252] on button "ต่อไป" at bounding box center [308, 258] width 36 height 15
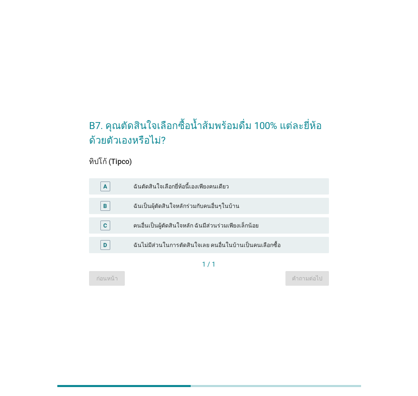
click at [268, 187] on div "ฉันตัดสินใจเลือกยี่ห้อนี้เองเพียงคนเดียว" at bounding box center [227, 186] width 189 height 10
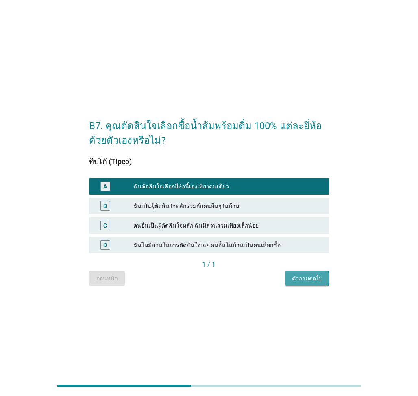
click at [313, 266] on div "คำถามต่อไป" at bounding box center [307, 278] width 31 height 9
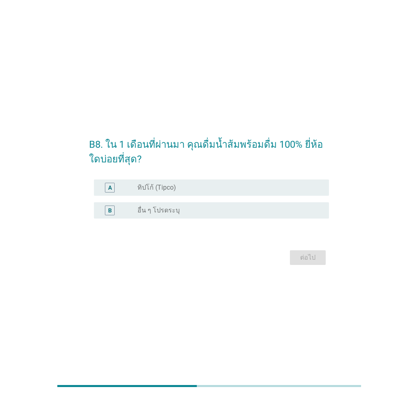
click at [214, 183] on div "radio_button_unchecked ทิปโก้ (Tipco)" at bounding box center [226, 187] width 178 height 8
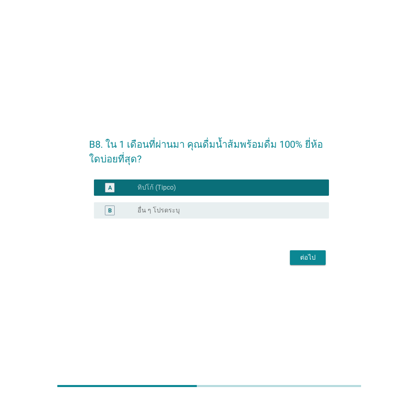
click at [298, 253] on div "ต่อไป" at bounding box center [308, 258] width 23 height 10
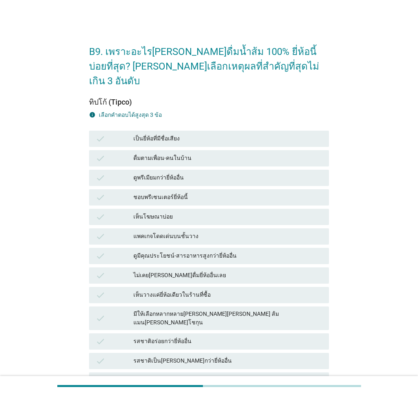
click at [210, 134] on div "เป็นยี่ห้อที่มีชื่อเสียง" at bounding box center [227, 139] width 189 height 10
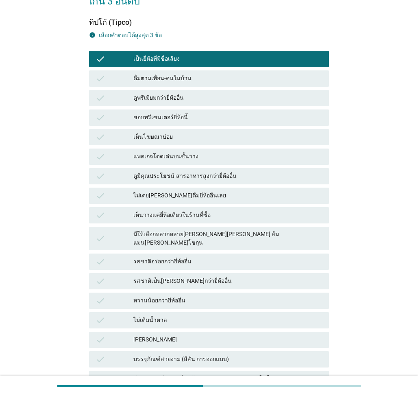
scroll to position [81, 0]
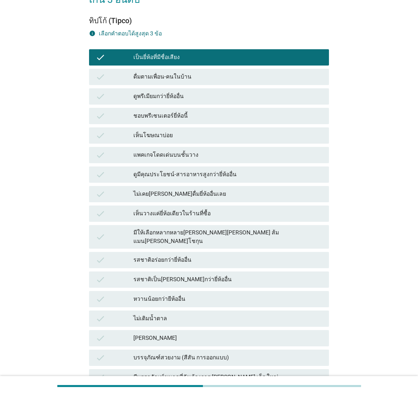
click at [210, 131] on div "เห็นโฆษณาบ่อย" at bounding box center [227, 136] width 189 height 10
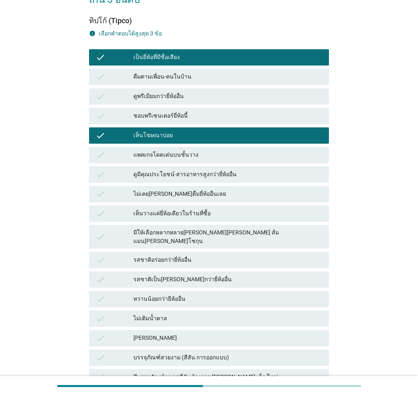
click at [242, 266] on div "รสชาติเป็น[PERSON_NAME]กว่ายี่ห้ออื่น" at bounding box center [227, 280] width 189 height 10
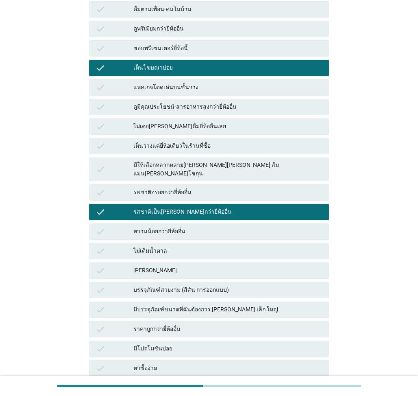
scroll to position [203, 0]
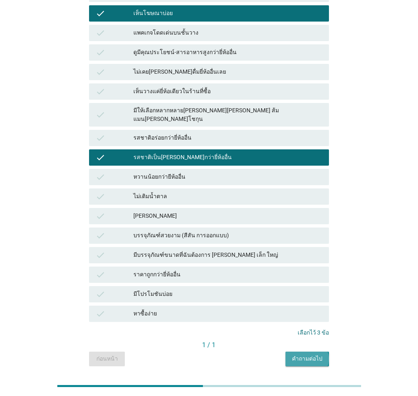
click at [303, 266] on button "คำถามต่อไป" at bounding box center [308, 358] width 44 height 15
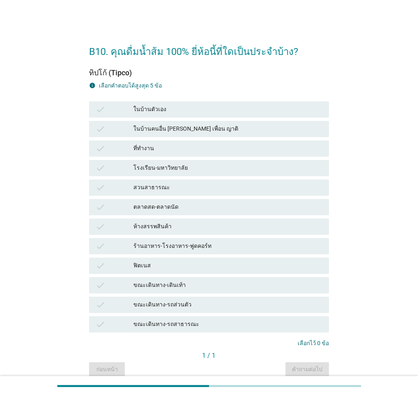
click at [227, 109] on div "ในบ้านตัวเอง" at bounding box center [227, 110] width 189 height 10
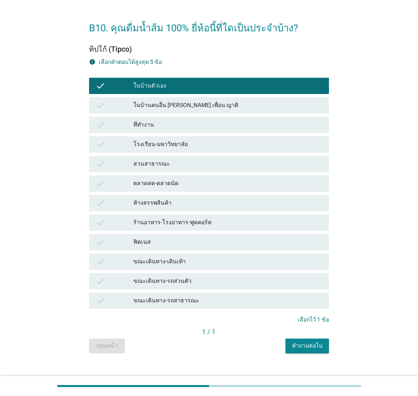
scroll to position [37, 0]
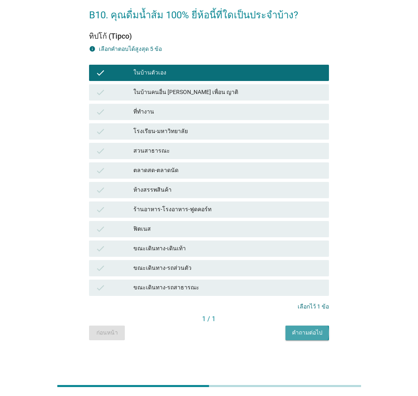
click at [320, 266] on div "คำถามต่อไป" at bounding box center [307, 332] width 31 height 9
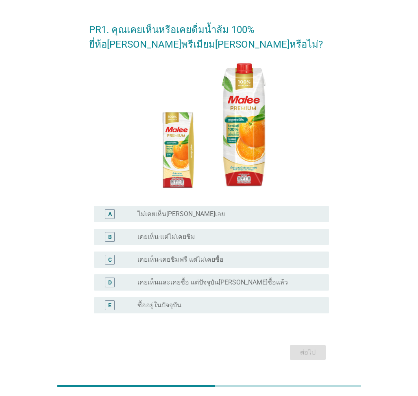
scroll to position [44, 0]
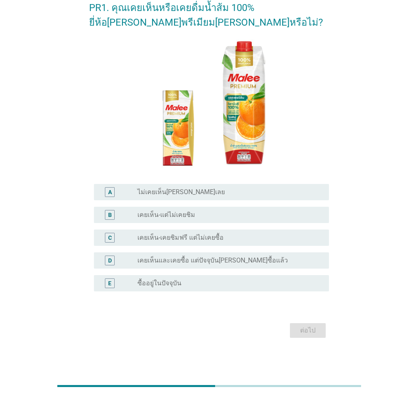
click at [189, 266] on div "radio_button_unchecked ซื้ออยู่ในปัจจุบัน" at bounding box center [226, 283] width 178 height 8
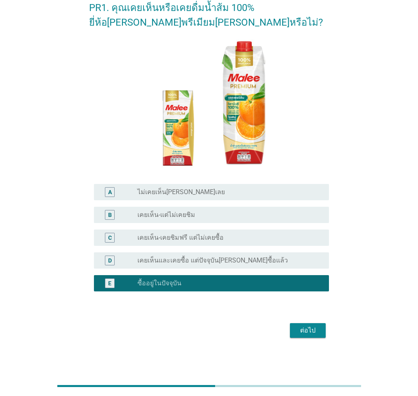
click at [307, 266] on div "ต่อไป" at bounding box center [308, 330] width 23 height 10
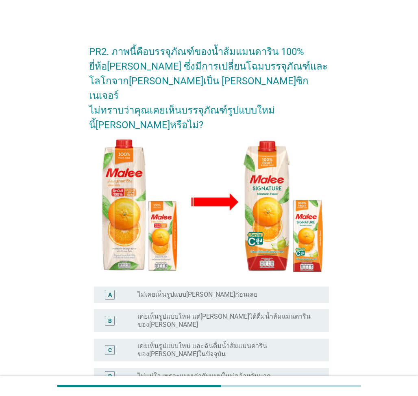
scroll to position [65, 0]
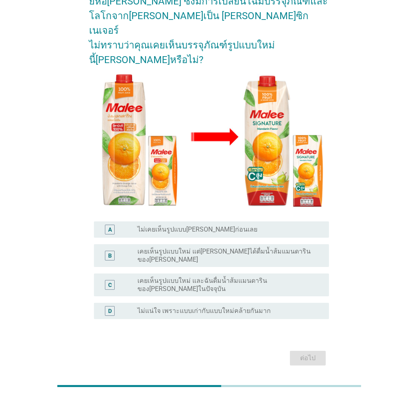
click at [248, 247] on label "เคยเห็นรูปแบบใหม่ แต่[PERSON_NAME]ได้ดื่มน้ำส้มแมนดารินของ[PERSON_NAME]" at bounding box center [226, 255] width 178 height 16
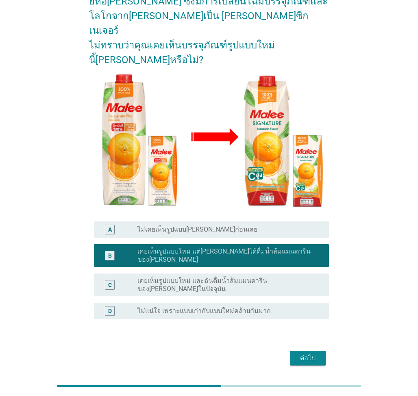
click at [305, 266] on div "ต่อไป" at bounding box center [308, 358] width 23 height 10
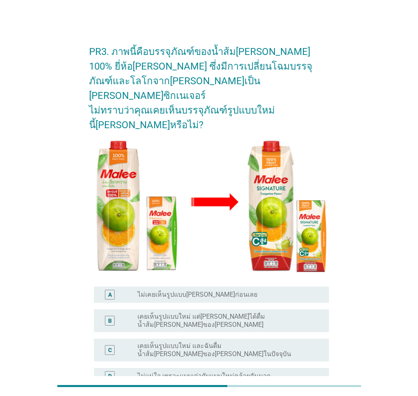
scroll to position [41, 0]
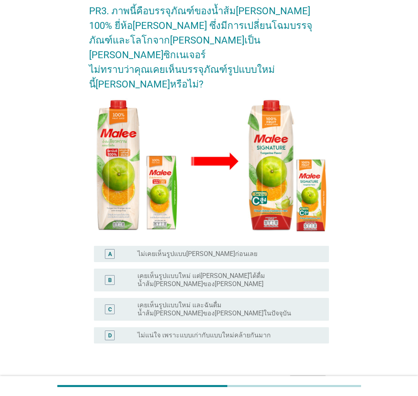
click at [278, 266] on div "C radio_button_unchecked เคยเห็นรูปแบบใหม่ และฉันดื่มน้ำส้ม[PERSON_NAME]ของ[PER…" at bounding box center [209, 308] width 240 height 29
click at [280, 266] on label "เคยเห็นรูปแบบใหม่ แต่[PERSON_NAME]ได้ดื่มน้ำส้ม[PERSON_NAME]ของ[PERSON_NAME]" at bounding box center [226, 280] width 178 height 16
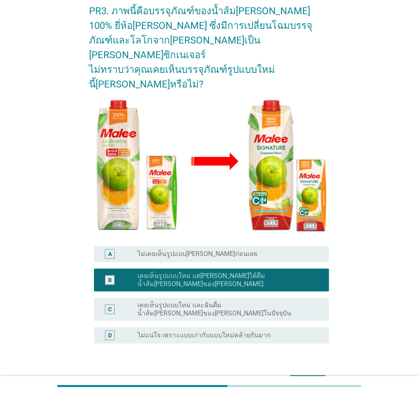
click at [303, 266] on button "ต่อไป" at bounding box center [308, 382] width 36 height 15
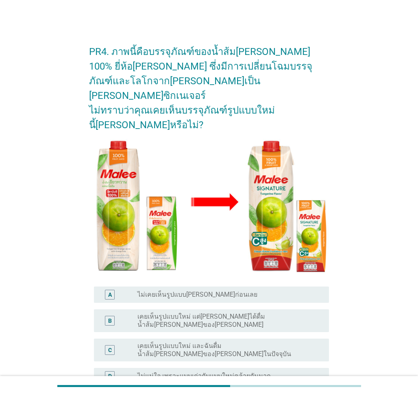
click at [302, 266] on div "C radio_button_unchecked เคยเห็นรูปแบบใหม่ และฉันดื่มน้ำส้ม[PERSON_NAME]ของ[PER…" at bounding box center [211, 349] width 235 height 23
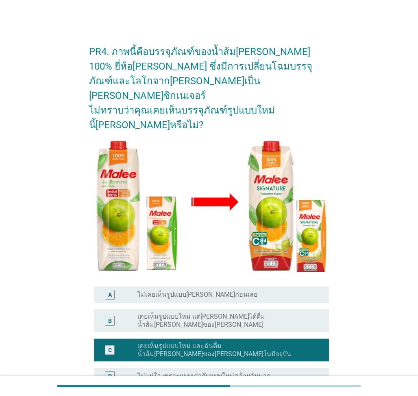
scroll to position [65, 0]
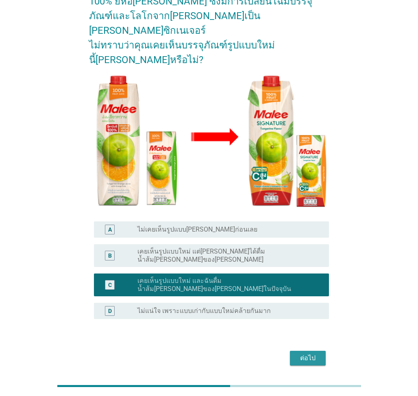
click at [302, 266] on div "ต่อไป" at bounding box center [308, 358] width 23 height 10
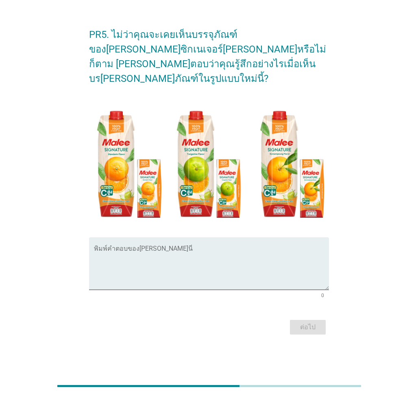
scroll to position [0, 0]
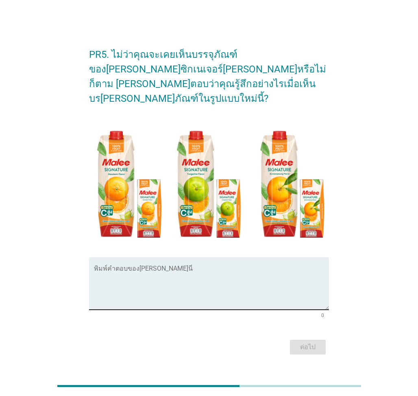
click at [249, 266] on textarea "พิมพ์คำตอบของคุณ ที่นี่" at bounding box center [211, 288] width 235 height 43
click at [270, 266] on textarea "พิมพ์คำตอบของคุณ ที่นี่" at bounding box center [211, 288] width 235 height 43
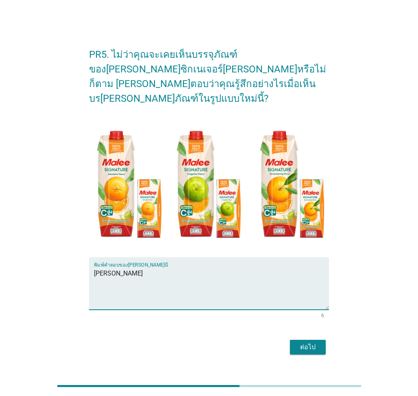
type textarea "[PERSON_NAME]"
click at [305, 266] on div "ต่อไป" at bounding box center [209, 347] width 240 height 20
click at [314, 266] on div "ต่อไป" at bounding box center [308, 347] width 23 height 10
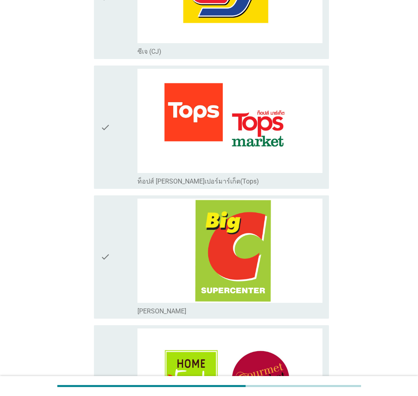
scroll to position [447, 0]
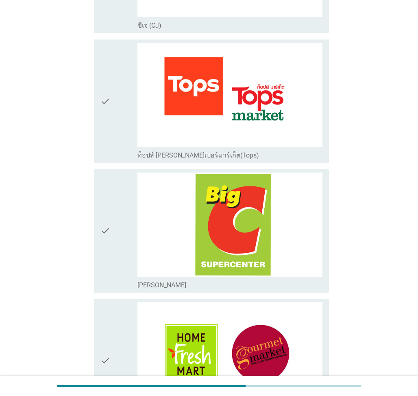
click at [119, 114] on div "check" at bounding box center [118, 101] width 37 height 117
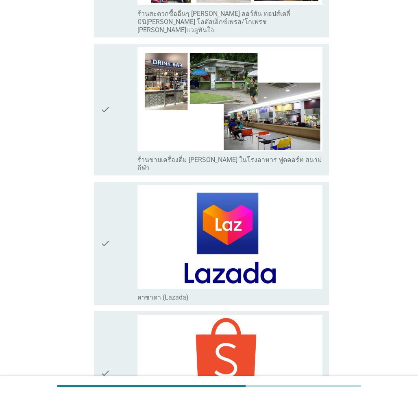
scroll to position [2041, 0]
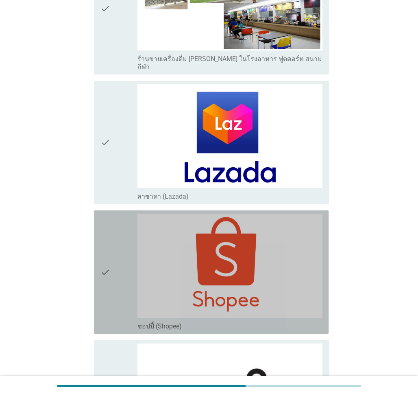
click at [109, 214] on icon "check" at bounding box center [105, 272] width 10 height 117
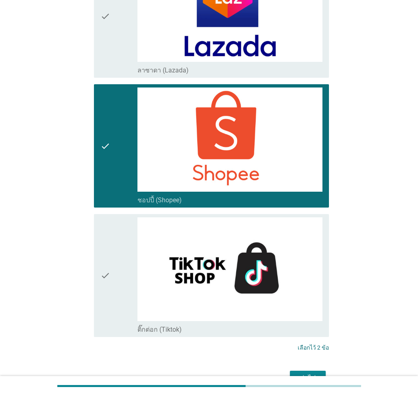
scroll to position [2182, 0]
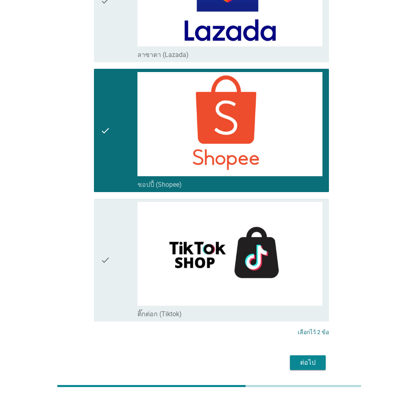
click at [122, 225] on div "check" at bounding box center [118, 260] width 37 height 117
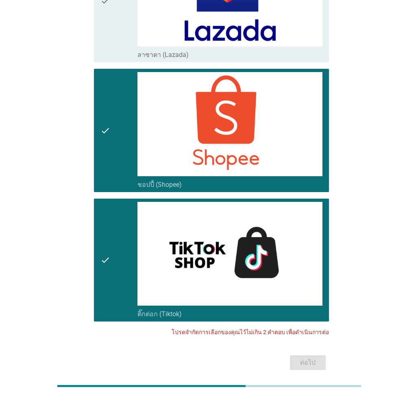
click at [122, 222] on div "check" at bounding box center [118, 260] width 37 height 117
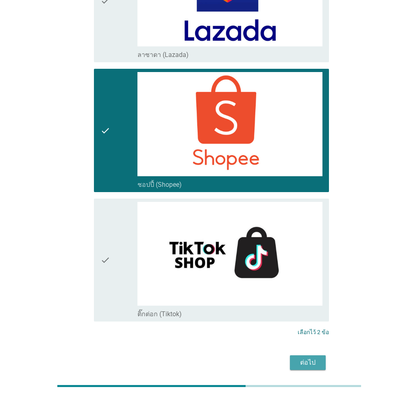
click at [310, 266] on div "ต่อไป" at bounding box center [308, 363] width 23 height 10
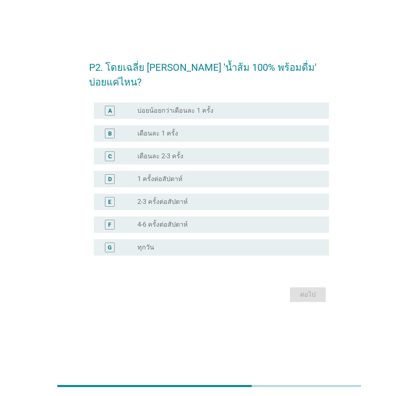
scroll to position [0, 0]
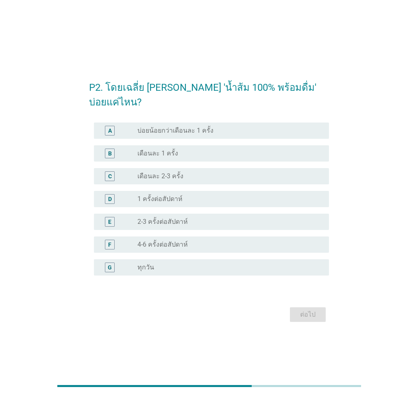
click at [228, 214] on div "E radio_button_unchecked 2-3 ครั้งต่อสัปดาห์" at bounding box center [211, 222] width 235 height 16
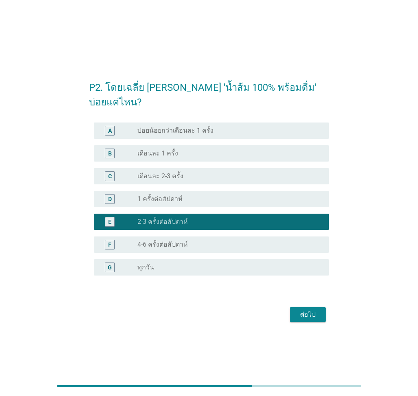
click at [316, 266] on div "ต่อไป" at bounding box center [308, 315] width 23 height 10
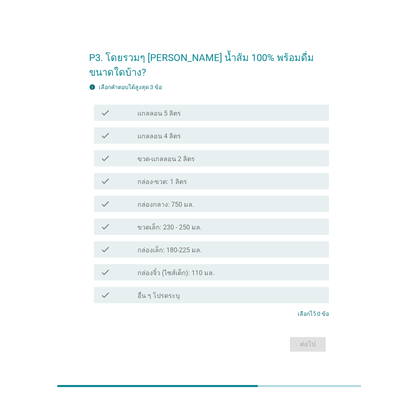
click at [152, 246] on label "กล่องเล็ก: 180-225 มล." at bounding box center [169, 250] width 64 height 8
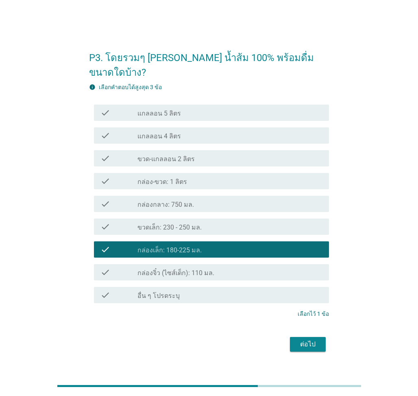
click at [301, 266] on button "ต่อไป" at bounding box center [308, 344] width 36 height 15
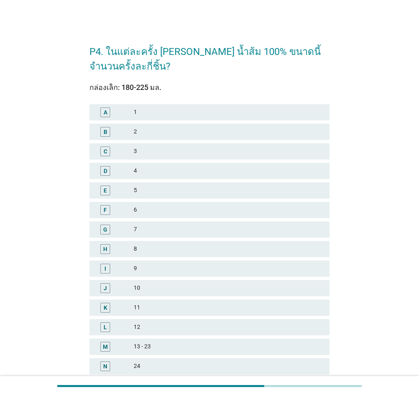
click at [177, 199] on div "E 5" at bounding box center [210, 191] width 244 height 20
click at [184, 208] on div "6" at bounding box center [229, 210] width 190 height 10
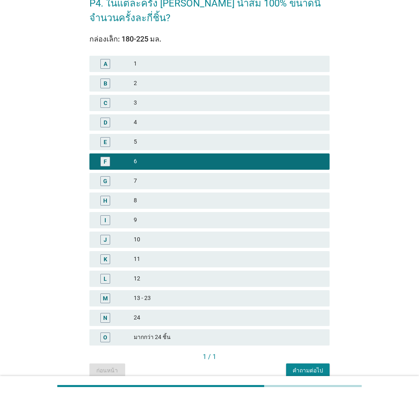
scroll to position [86, 0]
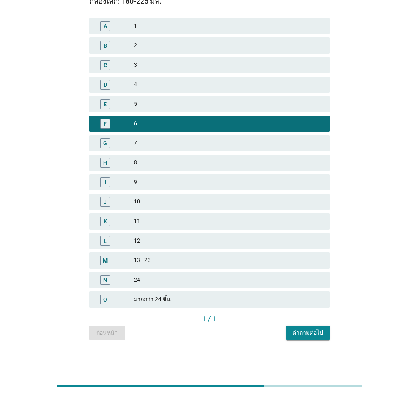
drag, startPoint x: 326, startPoint y: 333, endPoint x: 321, endPoint y: 334, distance: 5.4
click at [321, 266] on div "P4. ในแต่ละครั้ง [PERSON_NAME] น้ำส้ม 100% ขนาดนี้ จำนวนครั้งละกี่ชิ้น? กล่องเล…" at bounding box center [209, 144] width 253 height 403
click at [320, 266] on div "คำถามต่อไป" at bounding box center [308, 332] width 31 height 9
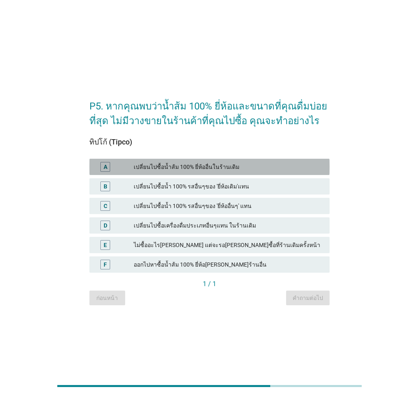
click at [234, 168] on div "เปลี่ยนไปซื้อน้ำส้ม 100% ยี่ห้ออื่นในร้านเดิม" at bounding box center [229, 167] width 190 height 10
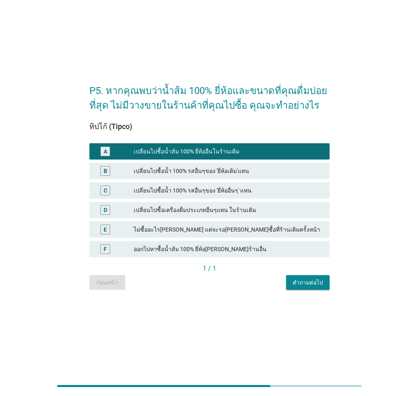
scroll to position [20, 0]
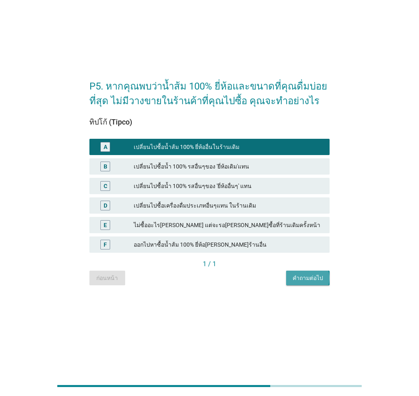
click at [329, 266] on button "คำถามต่อไป" at bounding box center [308, 277] width 44 height 15
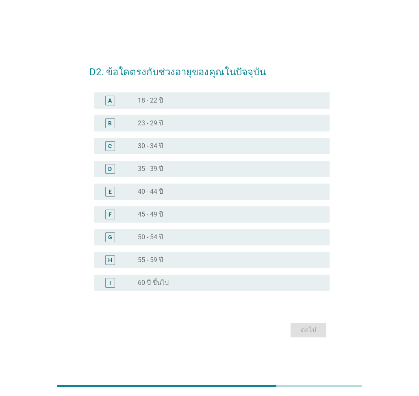
click at [215, 150] on div "radio_button_unchecked 30 - 34 ปี" at bounding box center [227, 146] width 179 height 8
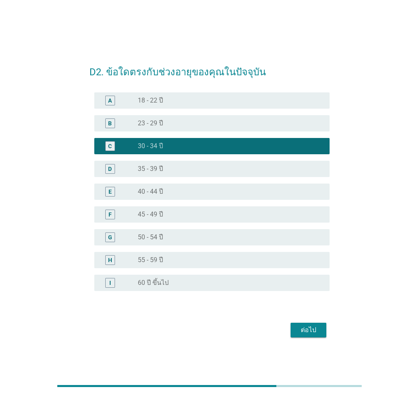
click at [320, 266] on button "ต่อไป" at bounding box center [309, 330] width 36 height 15
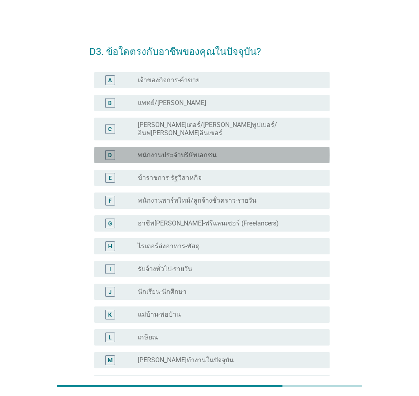
click at [261, 151] on div "radio_button_unchecked พนักงานประจำบริษัทเอกชน" at bounding box center [227, 155] width 179 height 8
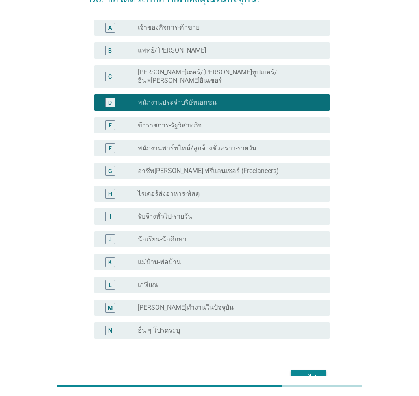
scroll to position [93, 0]
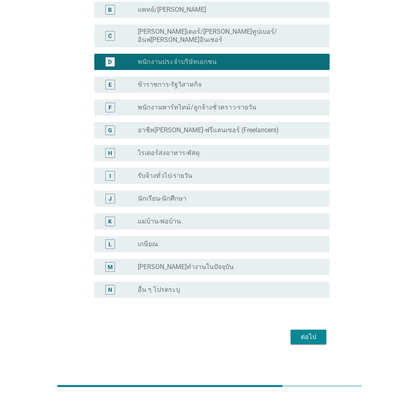
click at [315, 266] on div "ต่อไป" at bounding box center [308, 337] width 23 height 10
